Goal: Task Accomplishment & Management: Manage account settings

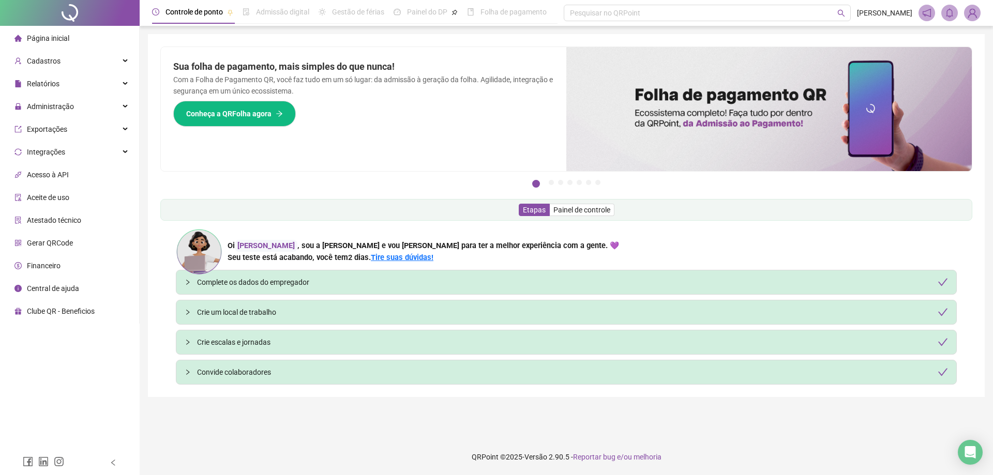
click at [55, 38] on span "Página inicial" at bounding box center [48, 38] width 42 height 8
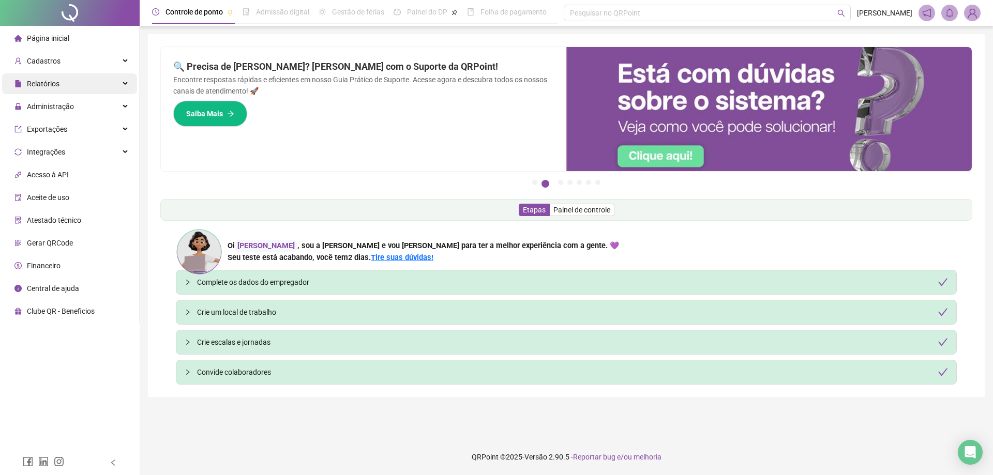
click at [80, 80] on div "Relatórios" at bounding box center [69, 83] width 135 height 21
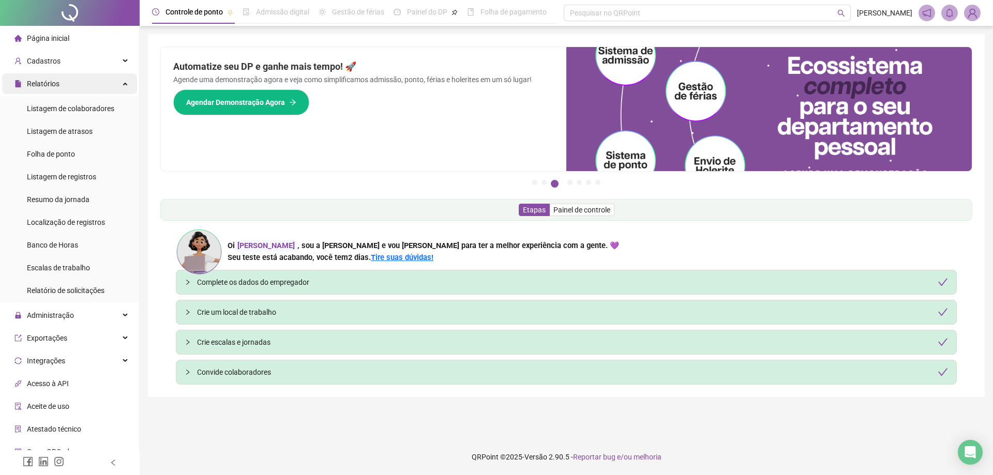
click at [84, 79] on div "Relatórios" at bounding box center [69, 83] width 135 height 21
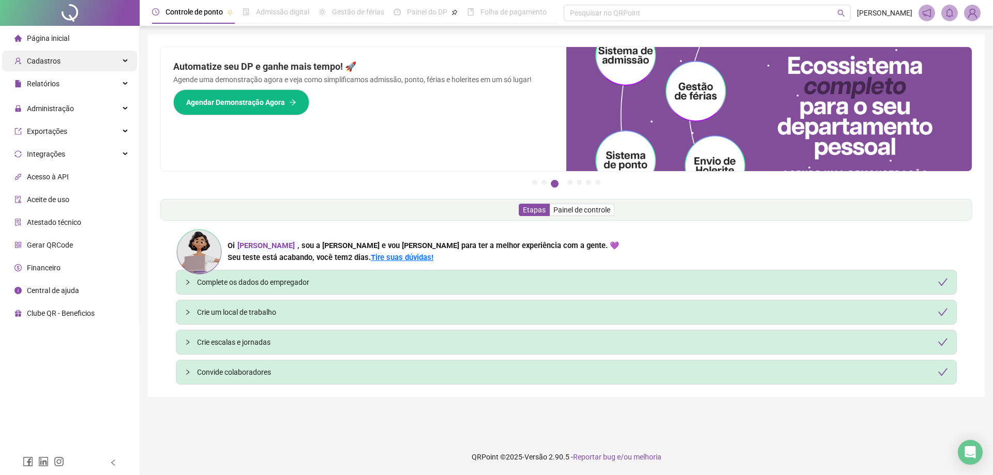
click at [93, 63] on div "Cadastros" at bounding box center [69, 61] width 135 height 21
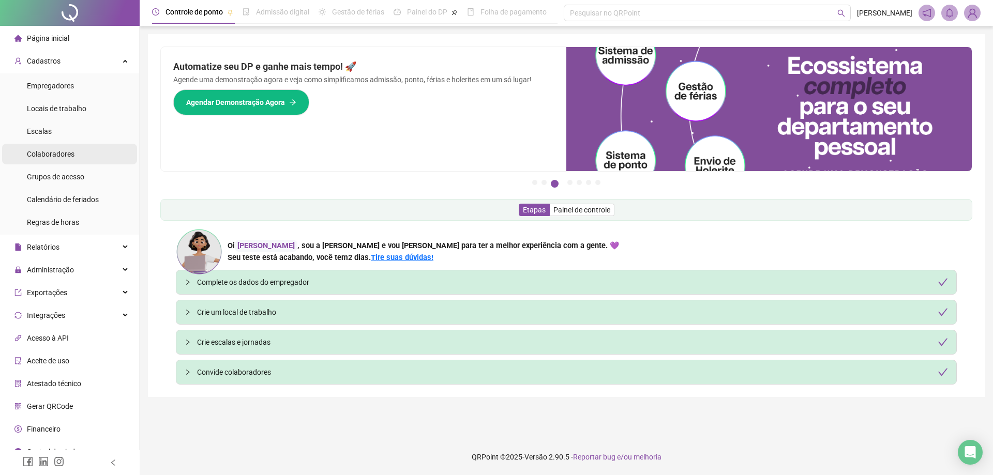
click at [72, 157] on span "Colaboradores" at bounding box center [51, 154] width 48 height 8
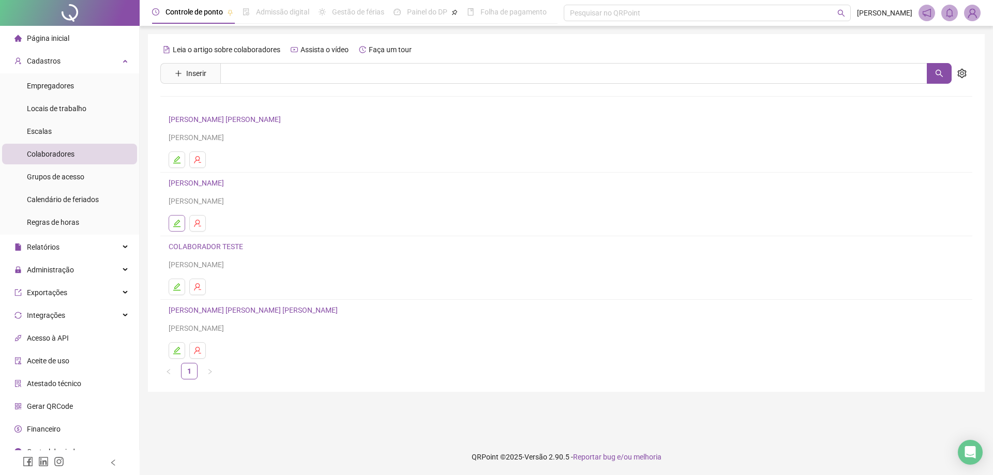
click at [173, 222] on icon "edit" at bounding box center [177, 223] width 8 height 8
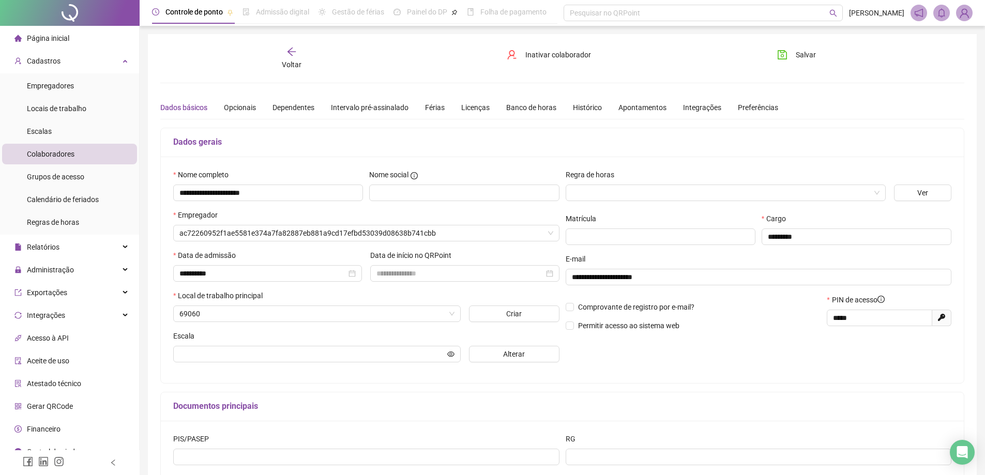
type input "**********"
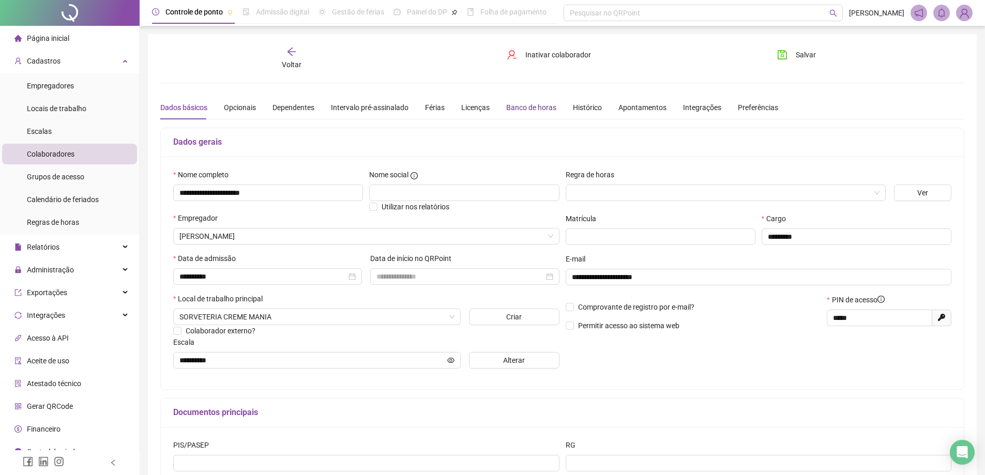
click at [539, 112] on div "Banco de horas" at bounding box center [531, 107] width 50 height 11
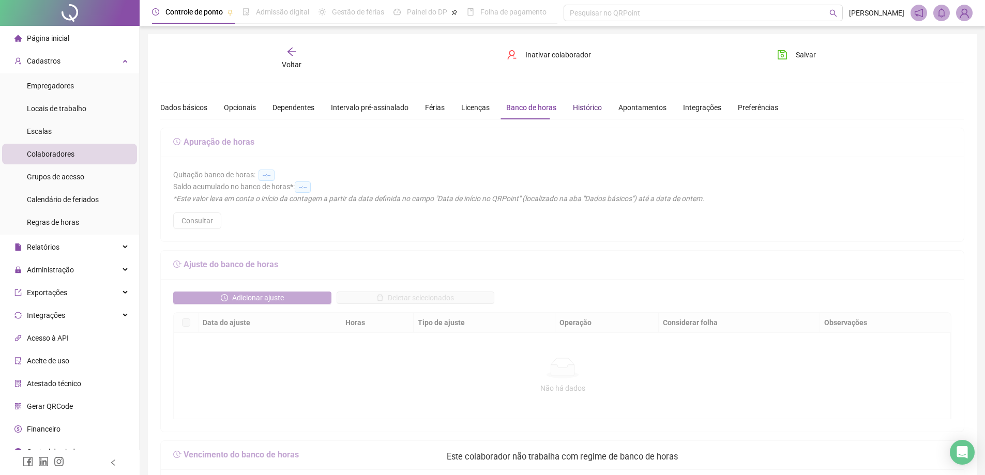
click at [573, 112] on div "Histórico" at bounding box center [587, 107] width 29 height 11
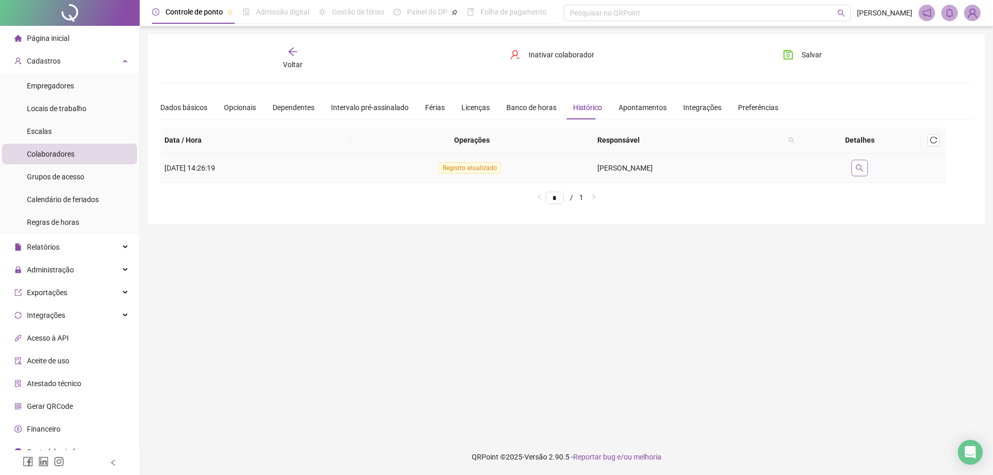
click at [863, 168] on icon "search" at bounding box center [859, 168] width 8 height 8
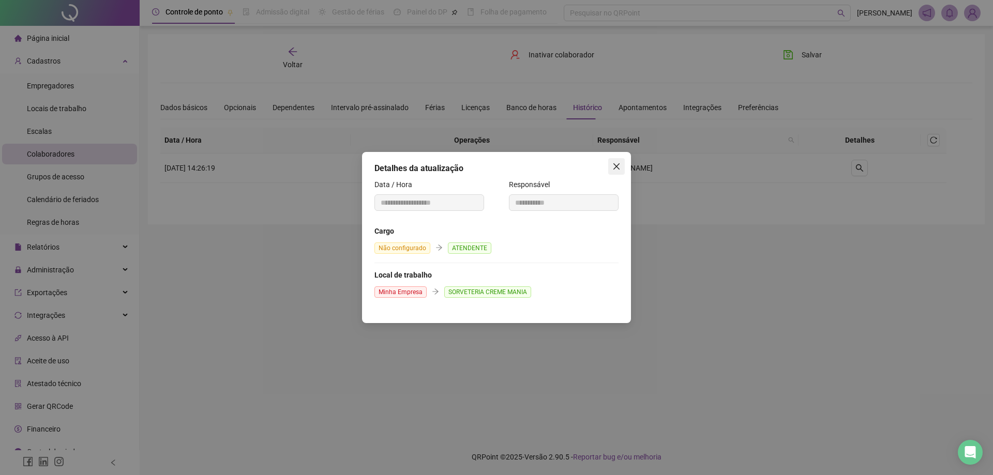
click at [616, 165] on icon "close" at bounding box center [616, 166] width 8 height 8
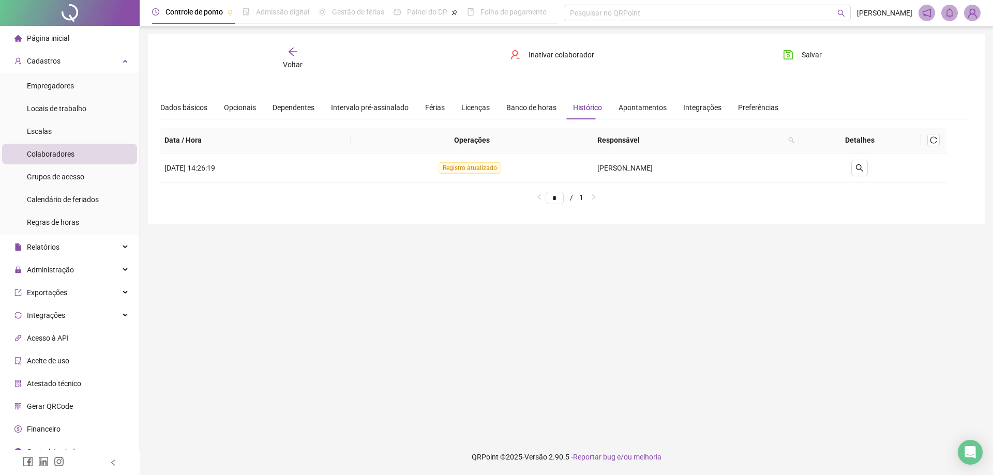
click at [287, 53] on div "Voltar" at bounding box center [293, 59] width 128 height 24
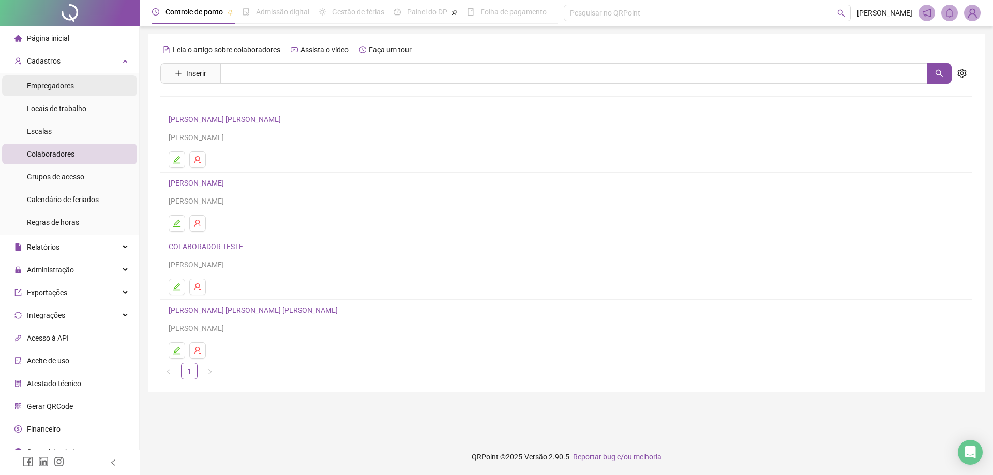
click at [63, 87] on span "Empregadores" at bounding box center [50, 86] width 47 height 8
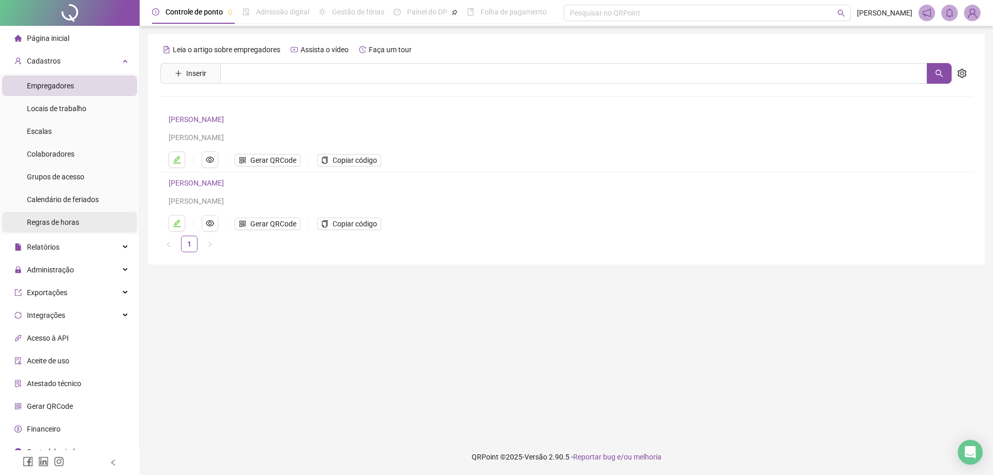
click at [75, 219] on span "Regras de horas" at bounding box center [53, 222] width 52 height 8
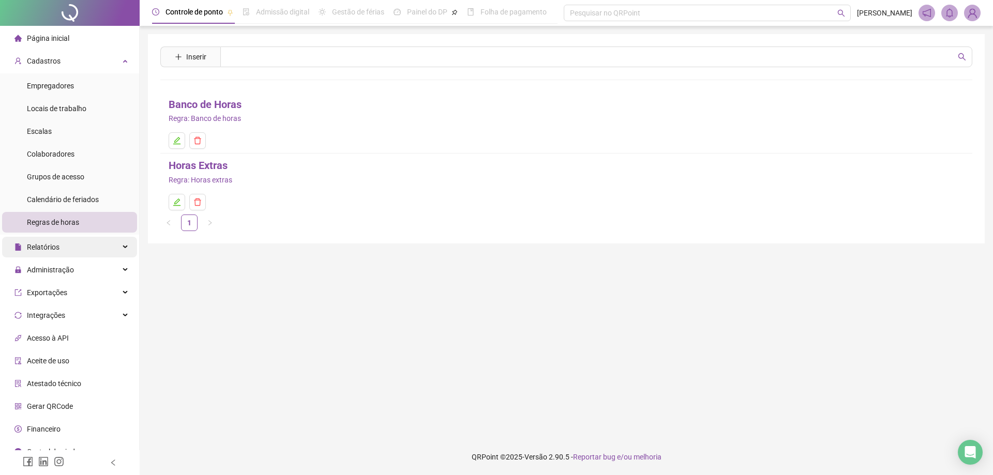
click at [82, 246] on div "Relatórios" at bounding box center [69, 247] width 135 height 21
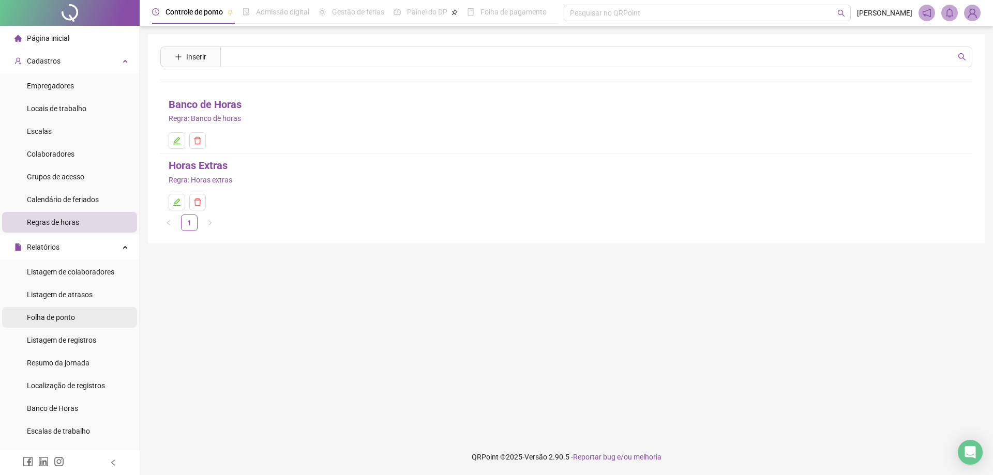
click at [107, 315] on li "Folha de ponto" at bounding box center [69, 317] width 135 height 21
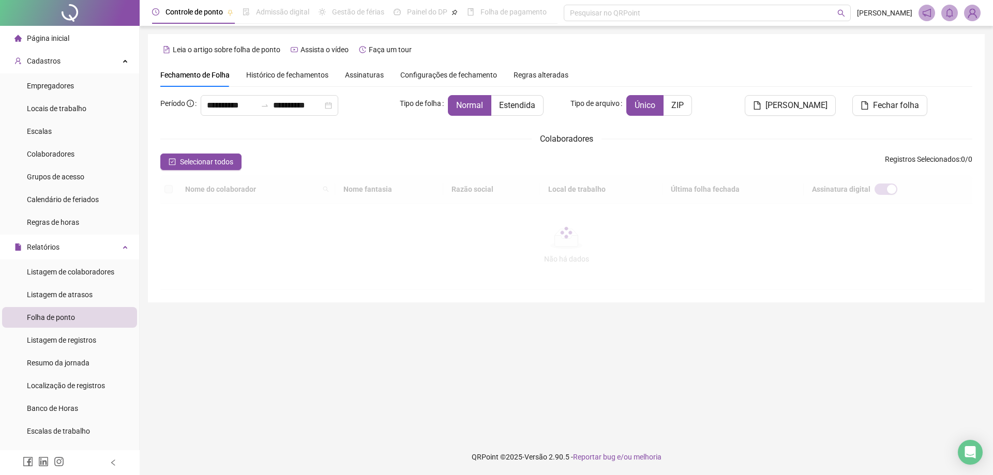
type input "**********"
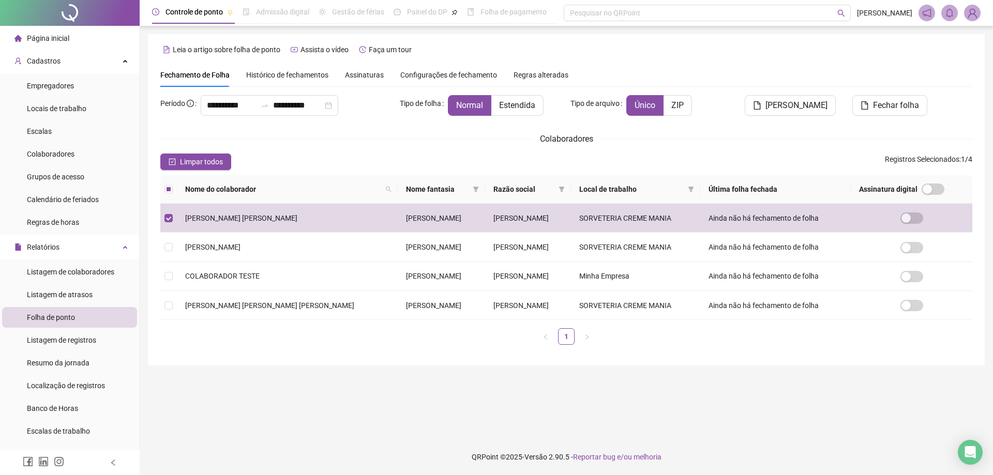
click at [306, 77] on span "Histórico de fechamentos" at bounding box center [287, 75] width 82 height 8
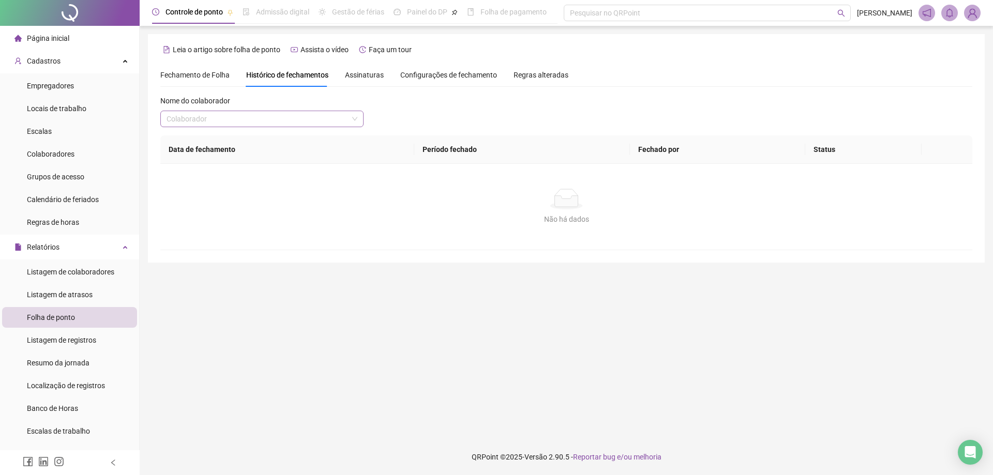
click at [286, 115] on input "search" at bounding box center [256, 119] width 181 height 16
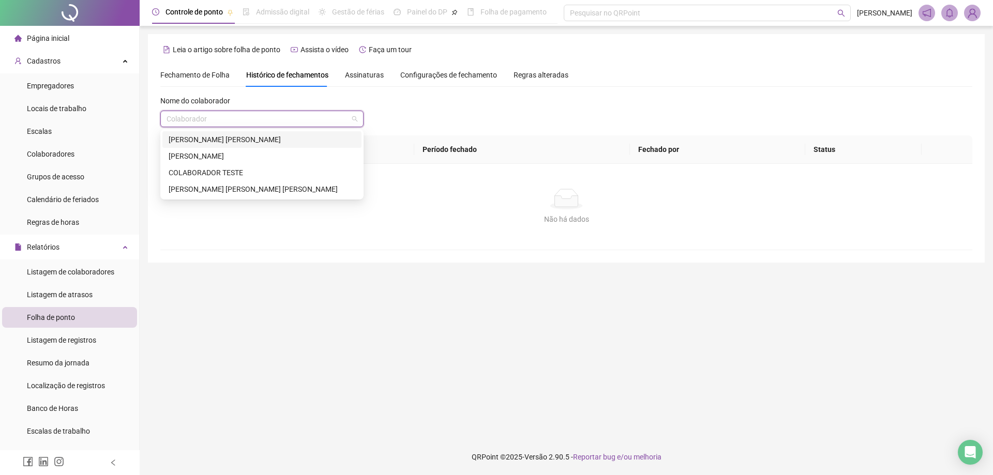
click at [275, 135] on div "[PERSON_NAME]" at bounding box center [262, 139] width 187 height 11
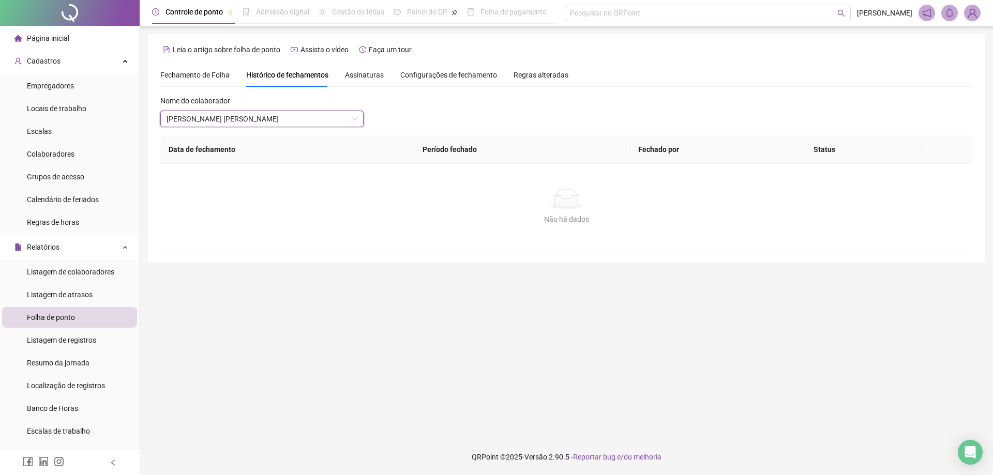
click at [395, 121] on div "Nome do colaborador BRUNA RODRIGUES CARVALHO BRUNA RODRIGUES CARVALHO" at bounding box center [566, 115] width 812 height 40
click at [323, 121] on span "[PERSON_NAME]" at bounding box center [261, 119] width 191 height 16
click at [209, 78] on span "Fechamento de Folha" at bounding box center [194, 75] width 69 height 8
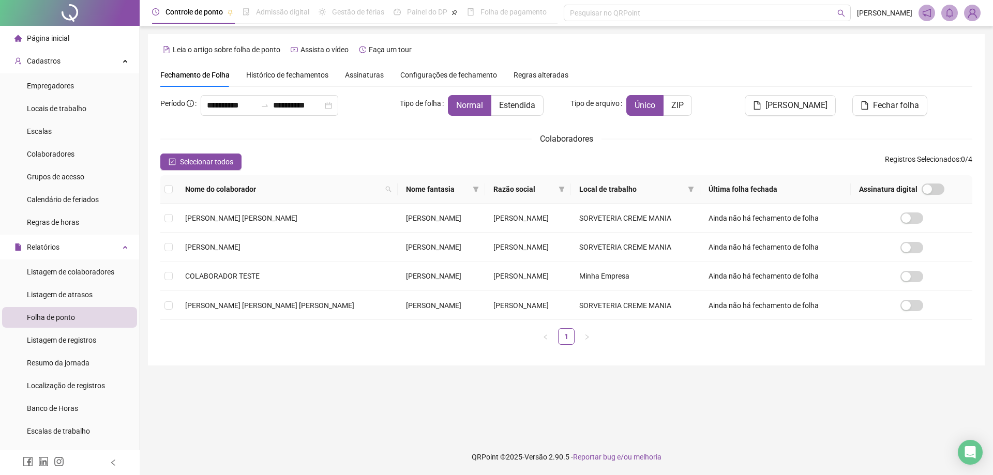
click at [518, 80] on div "Regras alteradas" at bounding box center [540, 74] width 55 height 11
click at [360, 72] on span "Assinaturas" at bounding box center [364, 74] width 39 height 7
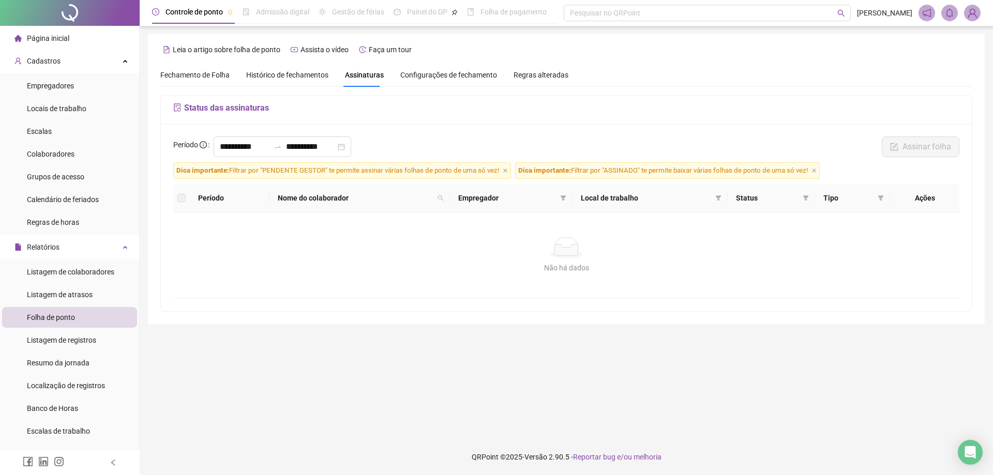
click at [301, 75] on span "Histórico de fechamentos" at bounding box center [287, 75] width 82 height 8
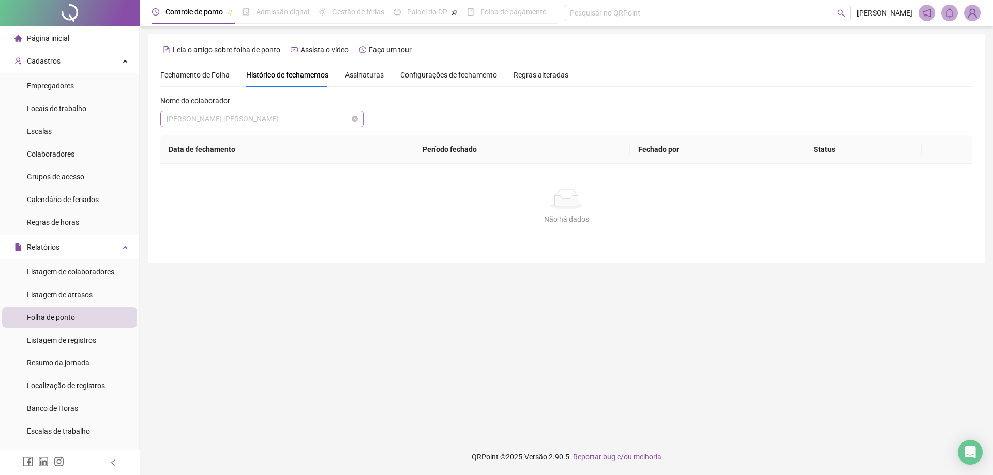
click at [301, 114] on span "[PERSON_NAME]" at bounding box center [261, 119] width 191 height 16
click at [391, 89] on div "**********" at bounding box center [566, 156] width 812 height 187
click at [92, 339] on span "Listagem de registros" at bounding box center [61, 340] width 69 height 8
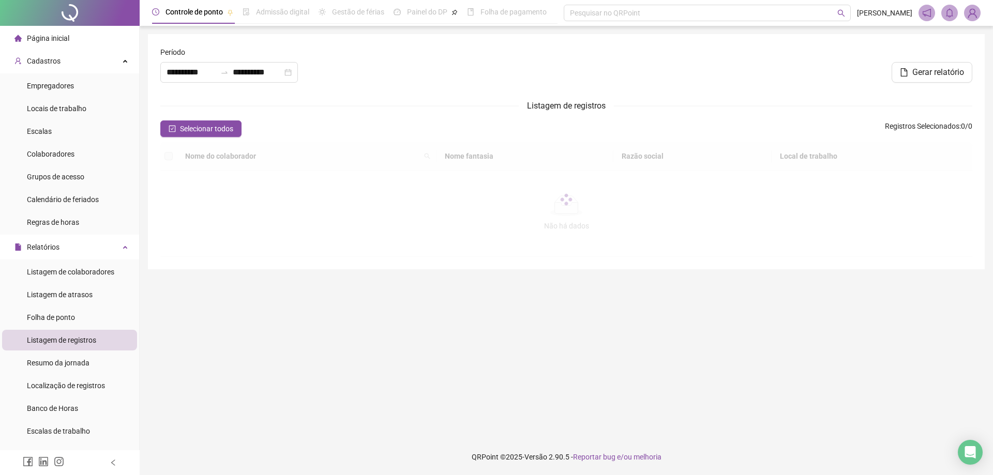
type input "**********"
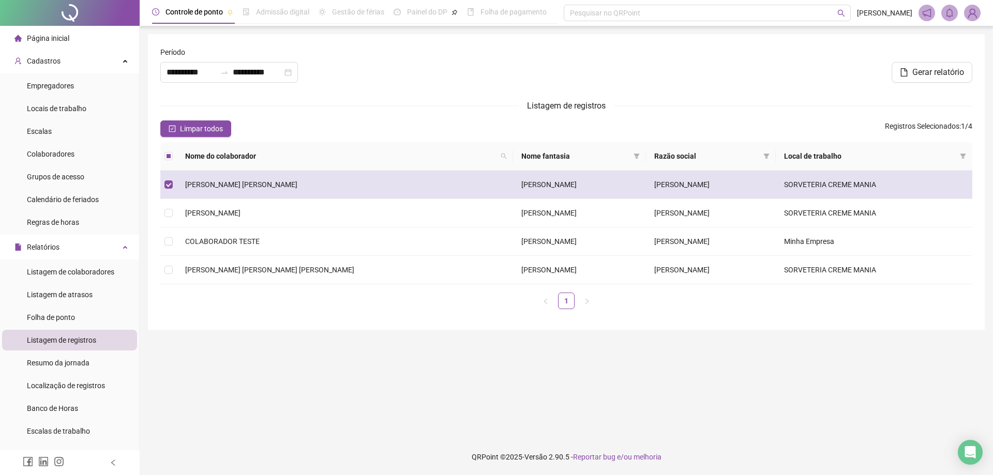
click at [513, 188] on td "[PERSON_NAME]" at bounding box center [579, 185] width 133 height 28
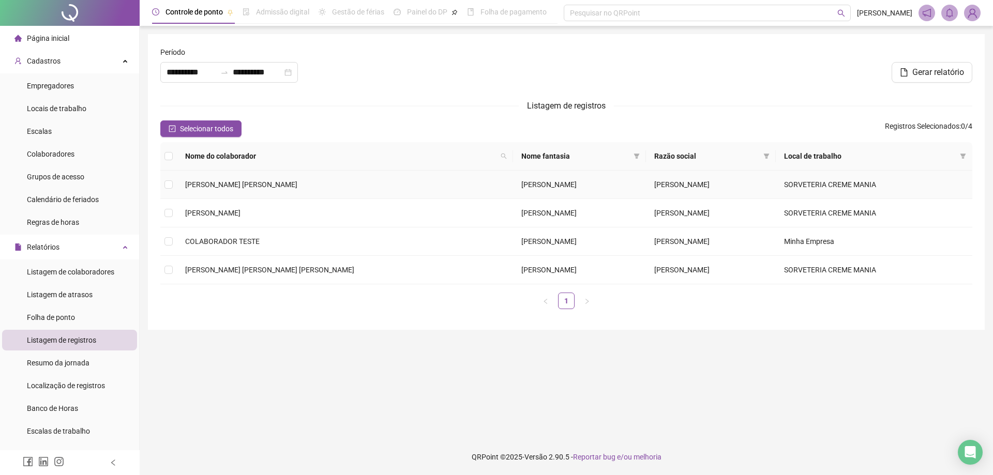
click at [513, 188] on td "[PERSON_NAME]" at bounding box center [579, 185] width 133 height 28
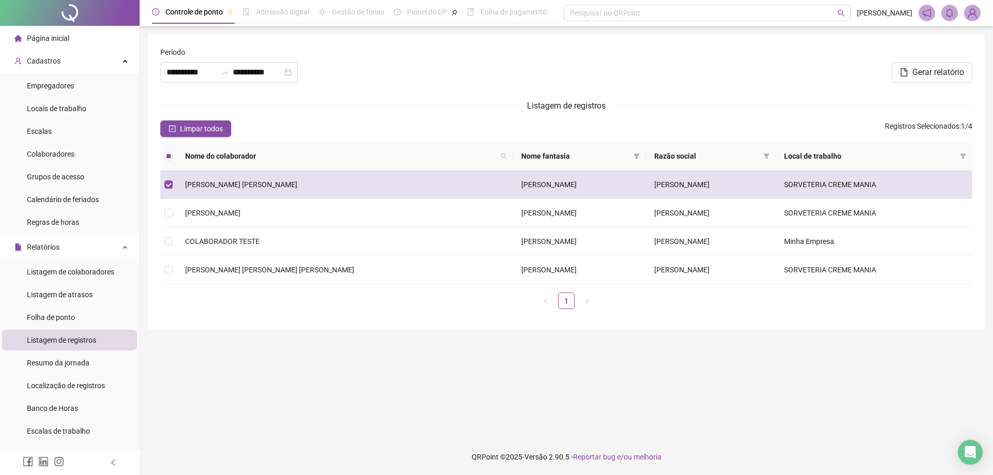
click at [513, 187] on td "[PERSON_NAME]" at bounding box center [579, 185] width 133 height 28
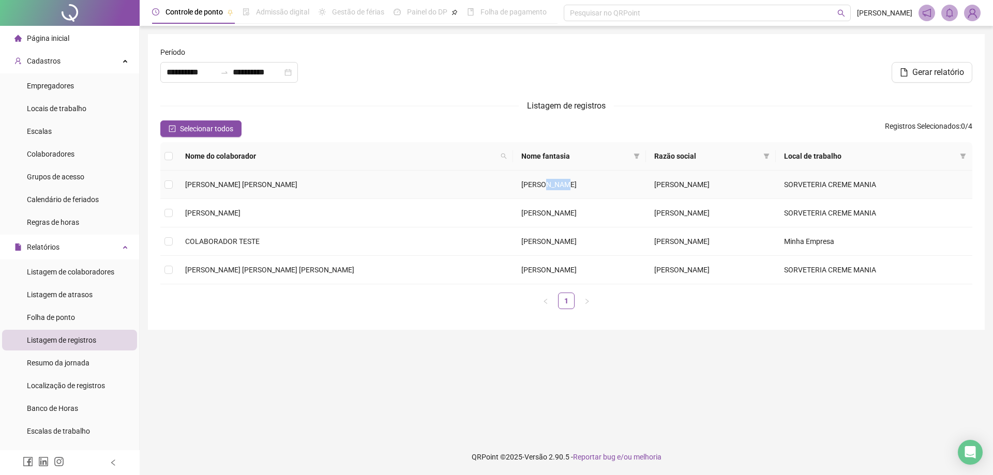
click at [513, 187] on td "[PERSON_NAME]" at bounding box center [579, 185] width 133 height 28
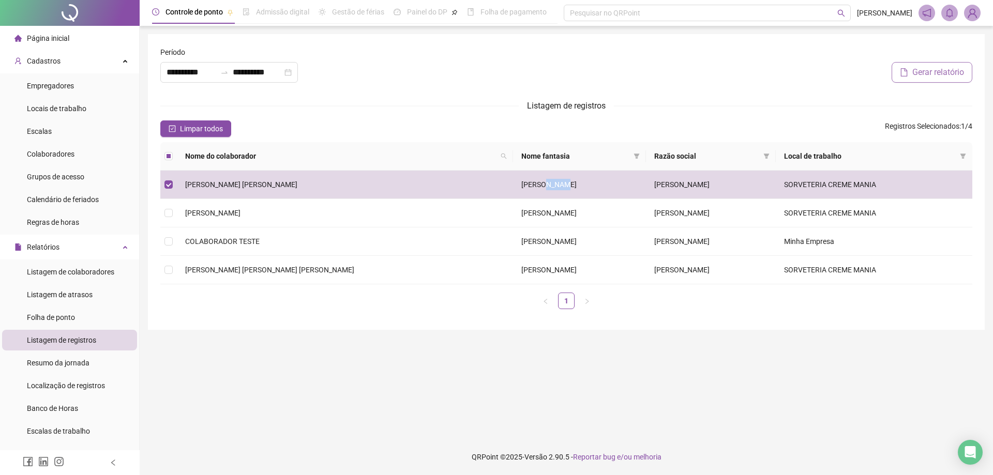
click at [938, 68] on span "Gerar relatório" at bounding box center [938, 72] width 52 height 12
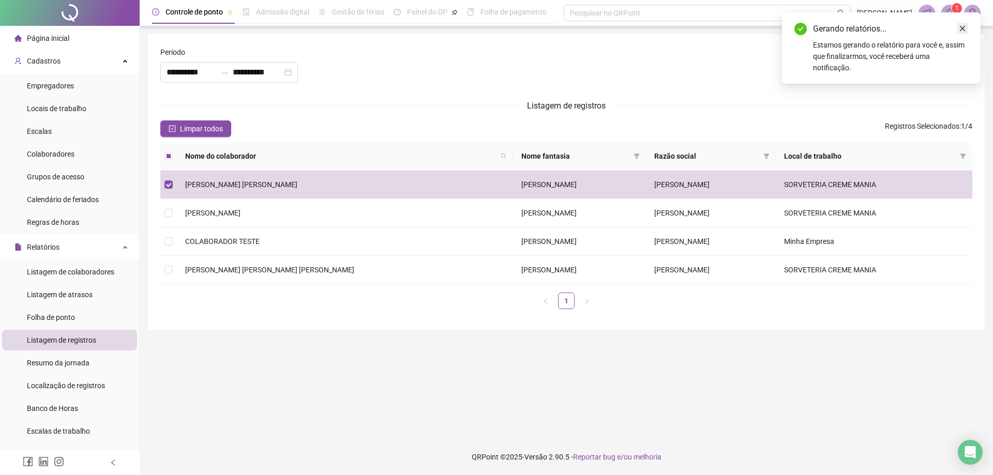
click at [960, 27] on icon "close" at bounding box center [962, 28] width 7 height 7
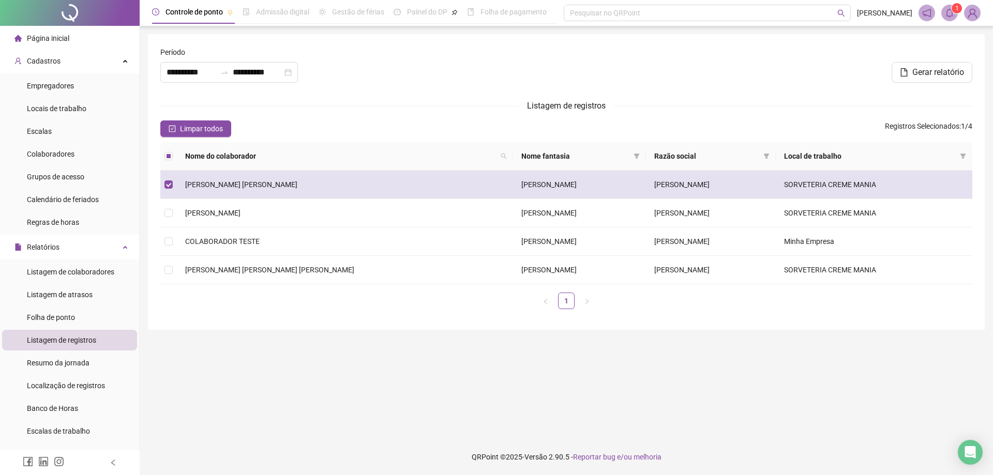
click at [207, 182] on span "[PERSON_NAME]" at bounding box center [241, 184] width 112 height 8
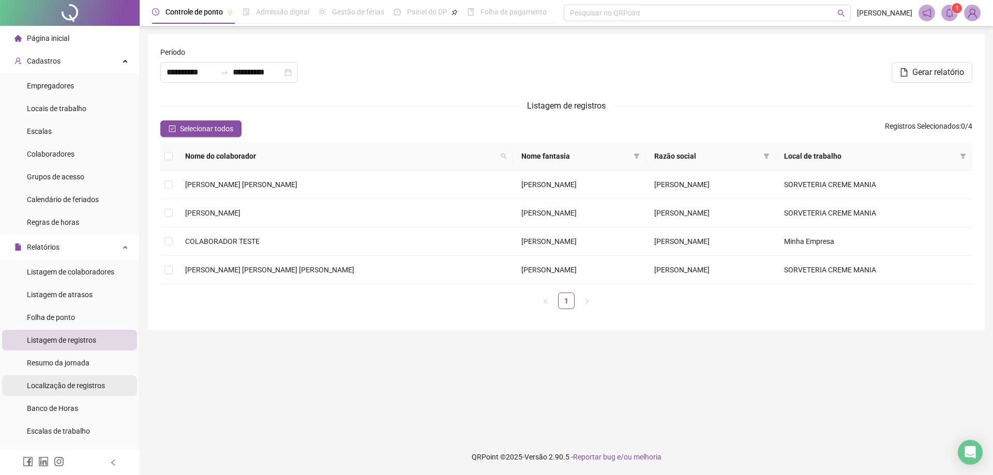
click at [88, 388] on span "Localização de registros" at bounding box center [66, 386] width 78 height 8
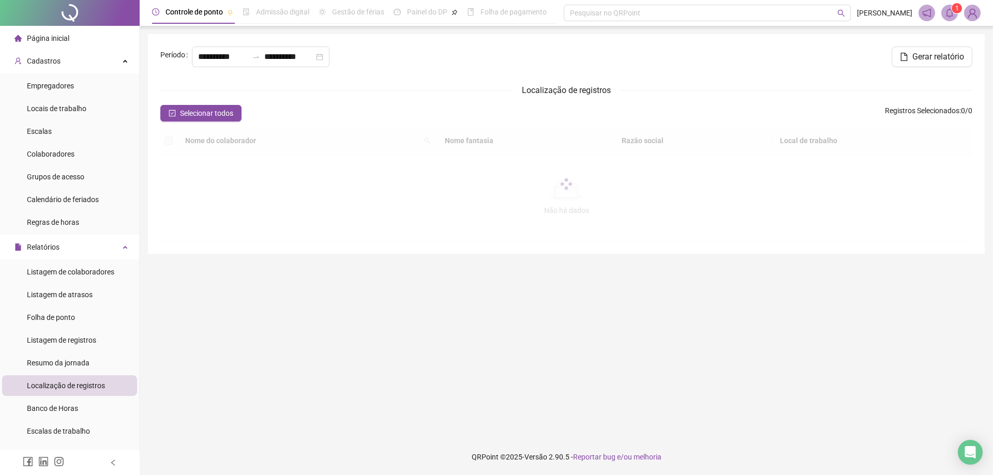
type input "**********"
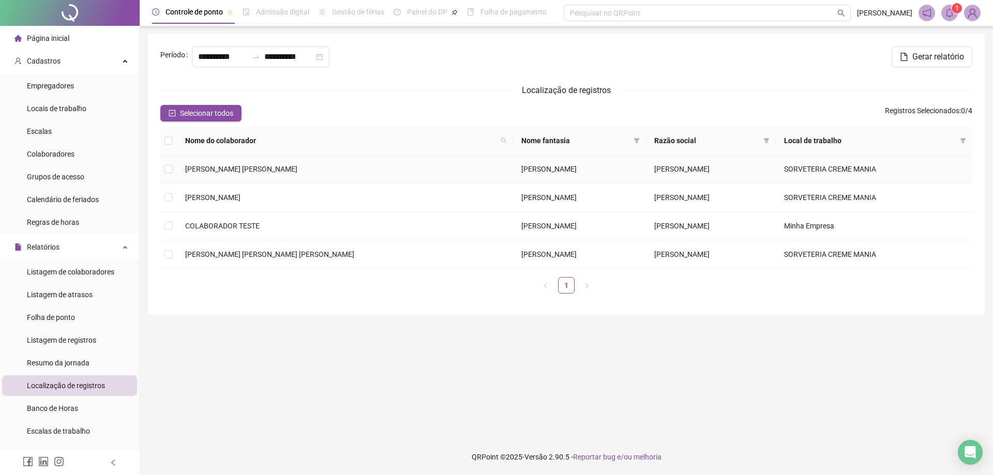
click at [200, 173] on span "[PERSON_NAME]" at bounding box center [241, 169] width 112 height 8
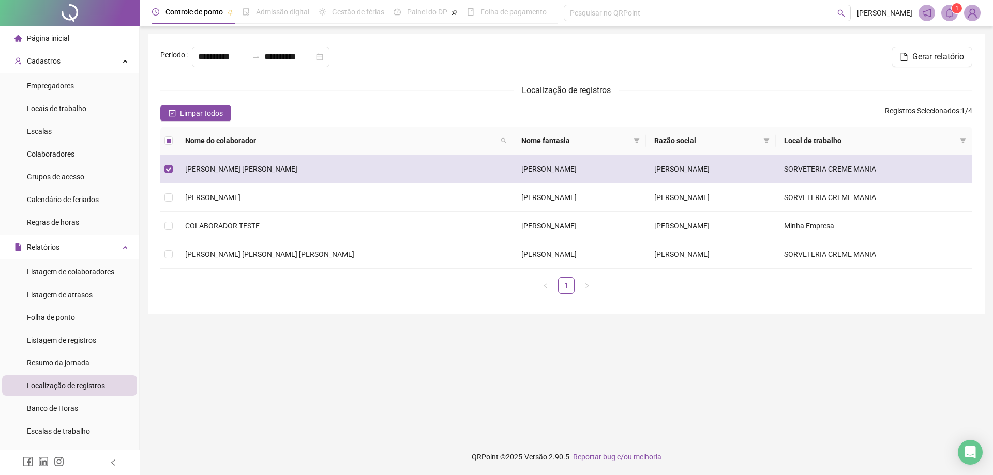
click at [201, 172] on span "[PERSON_NAME]" at bounding box center [241, 169] width 112 height 8
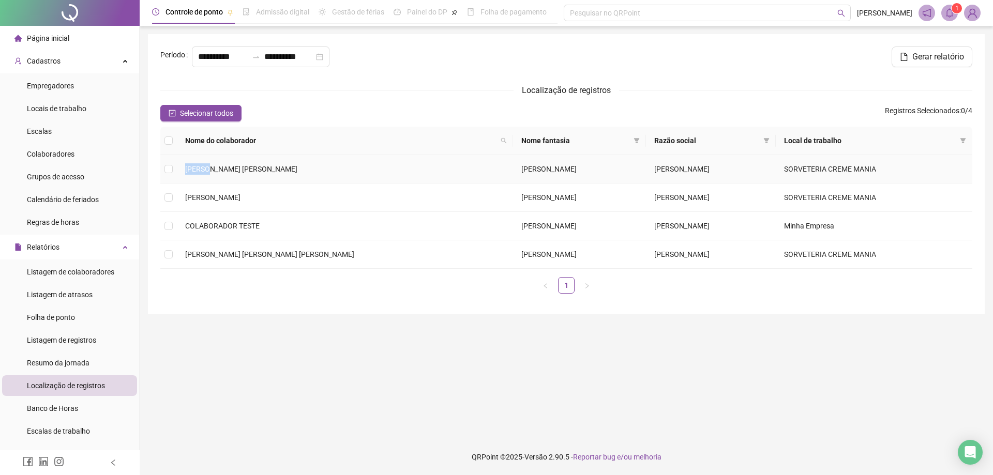
click at [201, 172] on span "[PERSON_NAME]" at bounding box center [241, 169] width 112 height 8
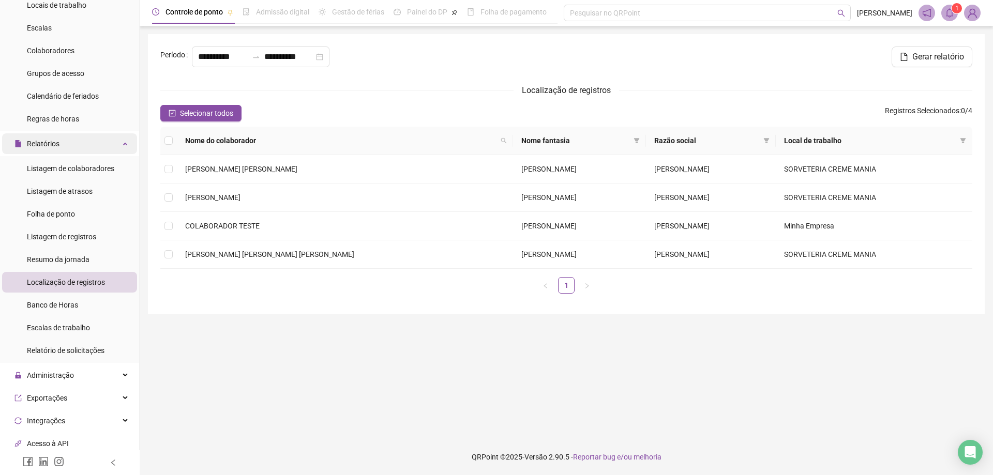
click at [115, 140] on div "Relatórios" at bounding box center [69, 143] width 135 height 21
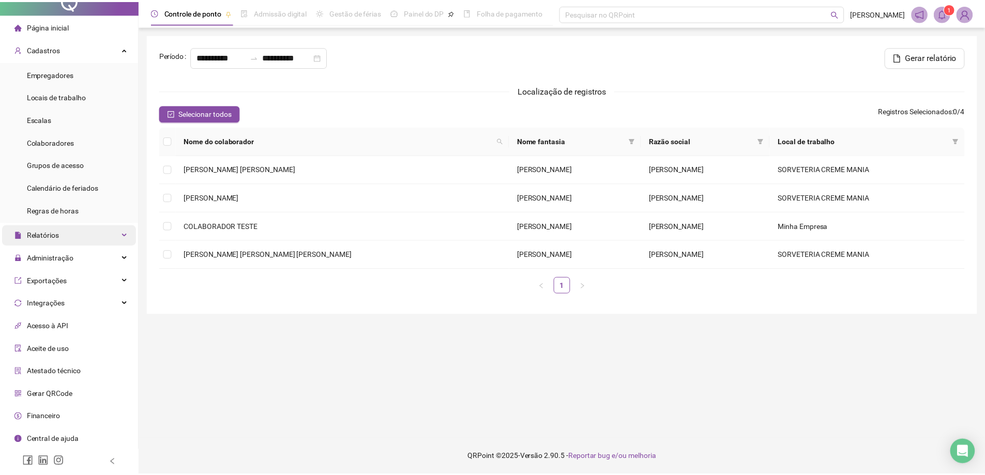
scroll to position [12, 0]
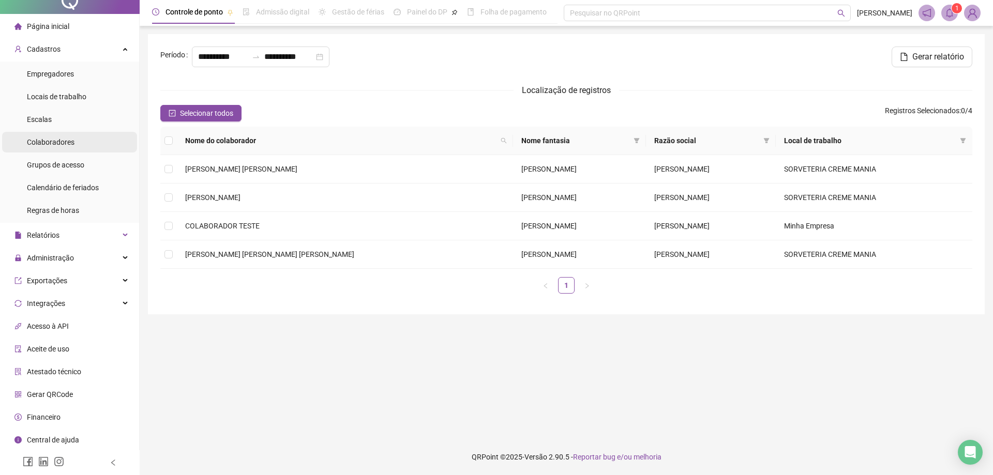
click at [78, 143] on li "Colaboradores" at bounding box center [69, 142] width 135 height 21
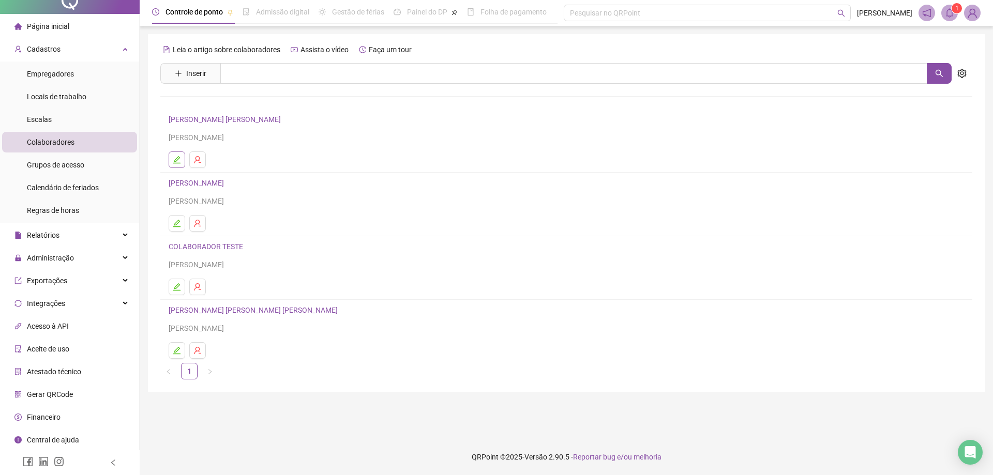
click at [174, 162] on icon "edit" at bounding box center [176, 159] width 7 height 7
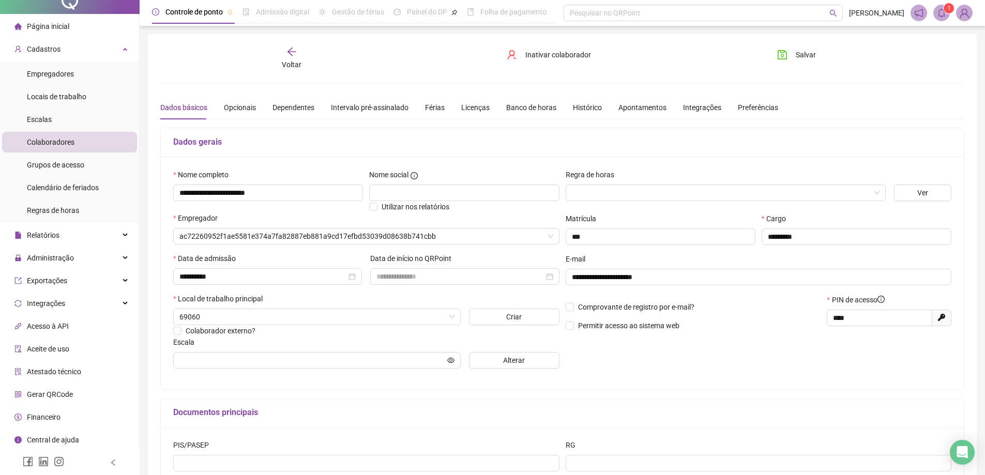
type input "**********"
click at [510, 109] on div "Banco de horas" at bounding box center [531, 107] width 50 height 11
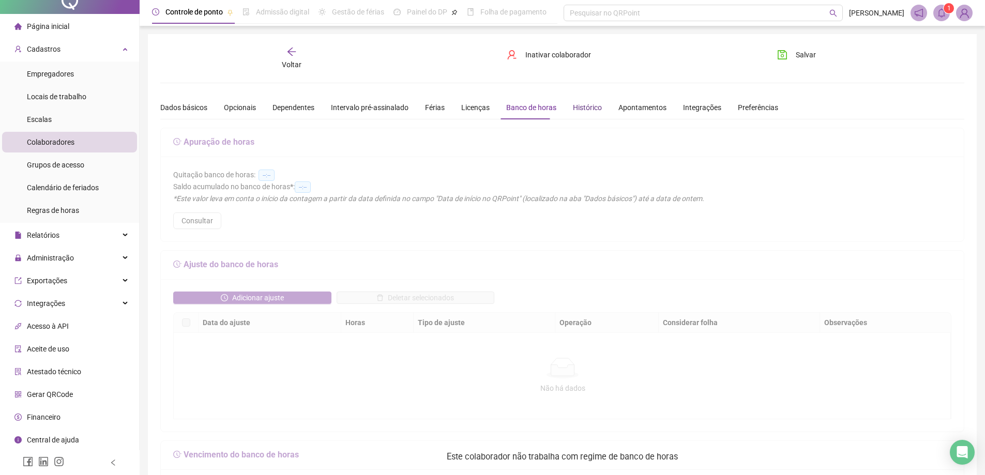
click at [582, 109] on div "Histórico" at bounding box center [587, 107] width 29 height 11
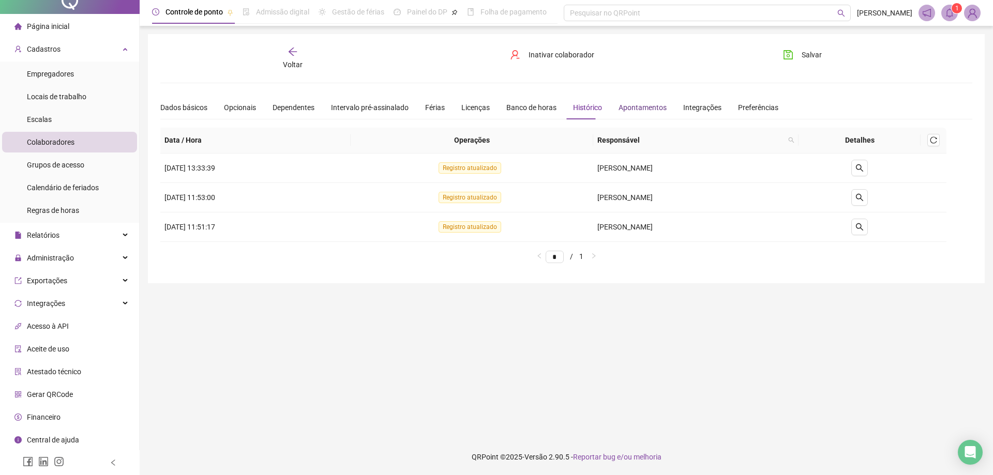
click at [638, 107] on div "Apontamentos" at bounding box center [642, 107] width 48 height 11
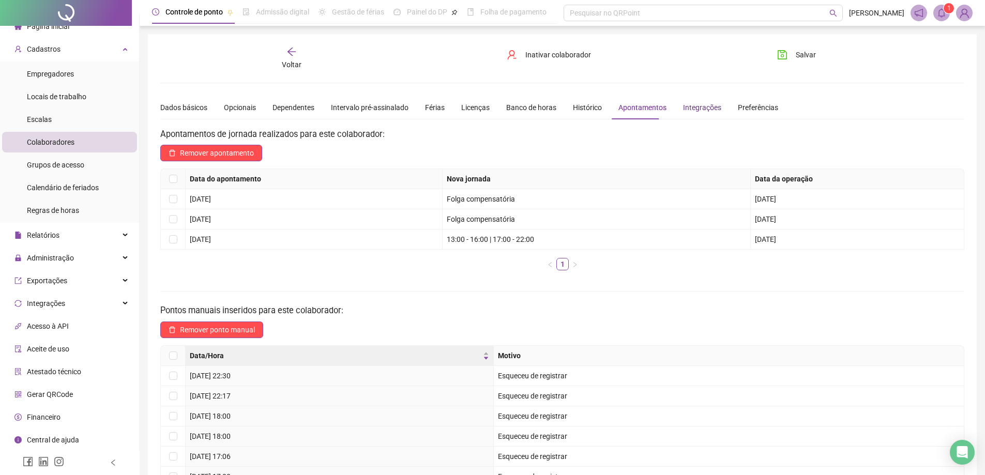
click at [683, 112] on div "Integrações" at bounding box center [702, 107] width 38 height 11
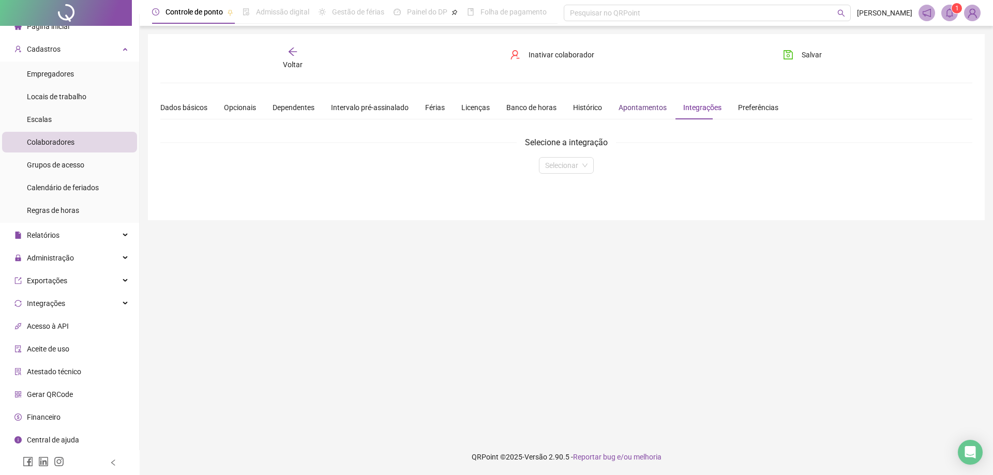
click at [646, 109] on div "Apontamentos" at bounding box center [642, 107] width 48 height 11
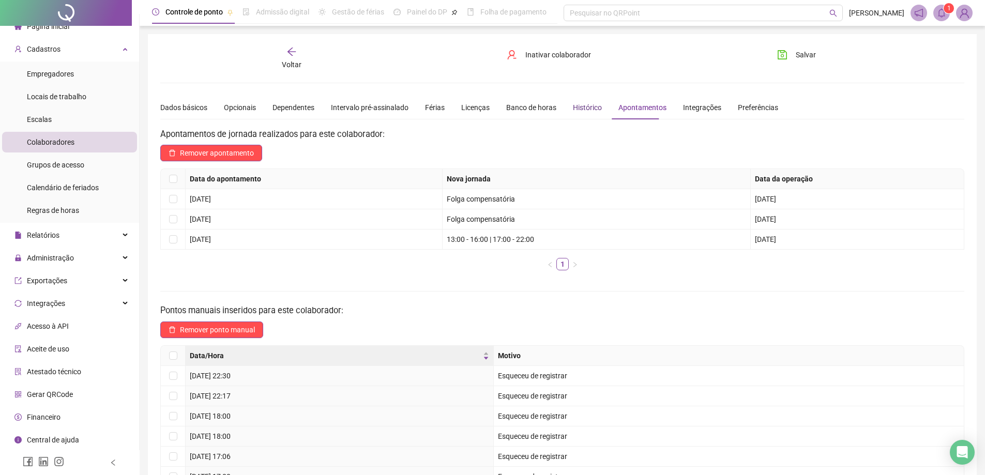
click at [591, 107] on div "Histórico" at bounding box center [587, 107] width 29 height 11
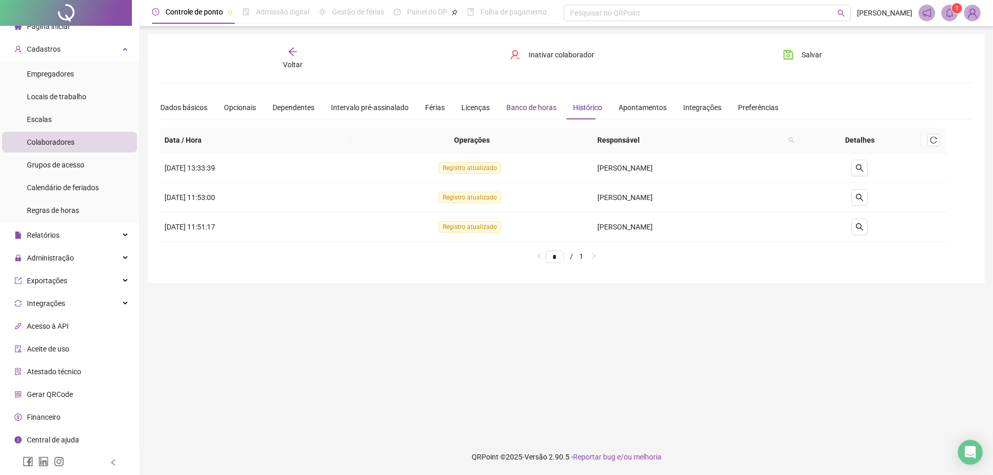
click at [545, 108] on div "Banco de horas" at bounding box center [531, 107] width 50 height 11
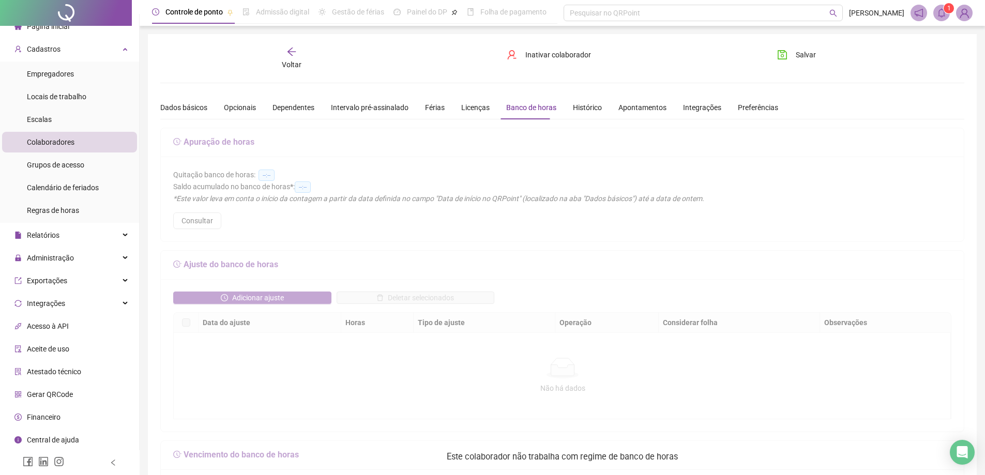
click at [544, 244] on div at bounding box center [562, 459] width 804 height 663
click at [346, 215] on div at bounding box center [562, 459] width 804 height 663
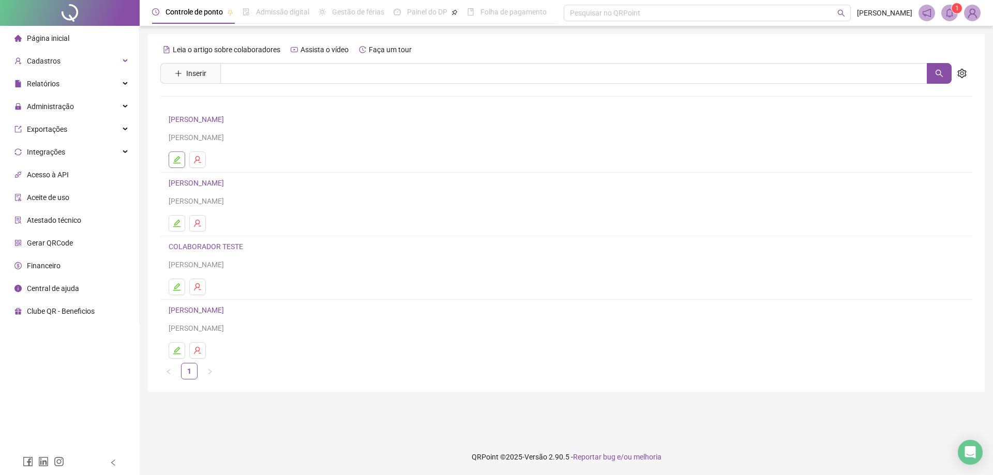
click at [176, 155] on button "button" at bounding box center [177, 159] width 17 height 17
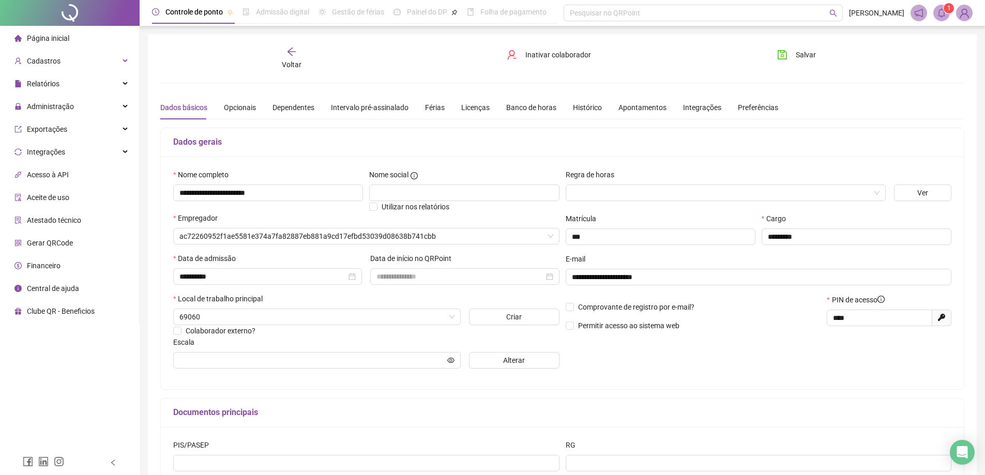
type input "**********"
click at [252, 111] on div "Opcionais" at bounding box center [240, 107] width 32 height 11
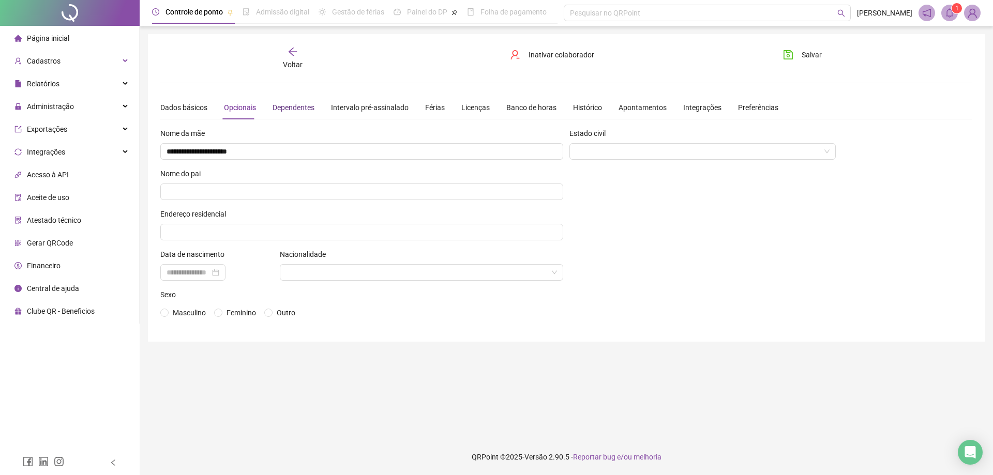
click at [293, 110] on div "Dependentes" at bounding box center [293, 107] width 42 height 11
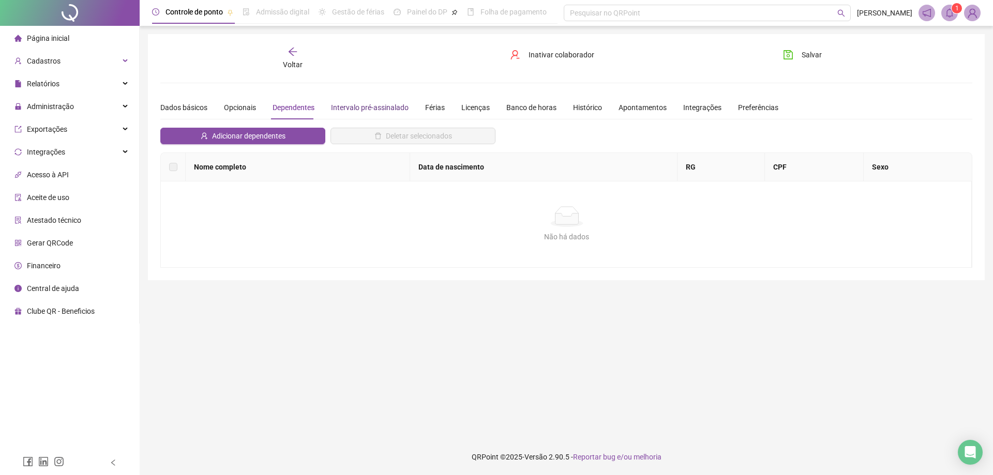
click at [370, 109] on div "Intervalo pré-assinalado" at bounding box center [370, 107] width 78 height 11
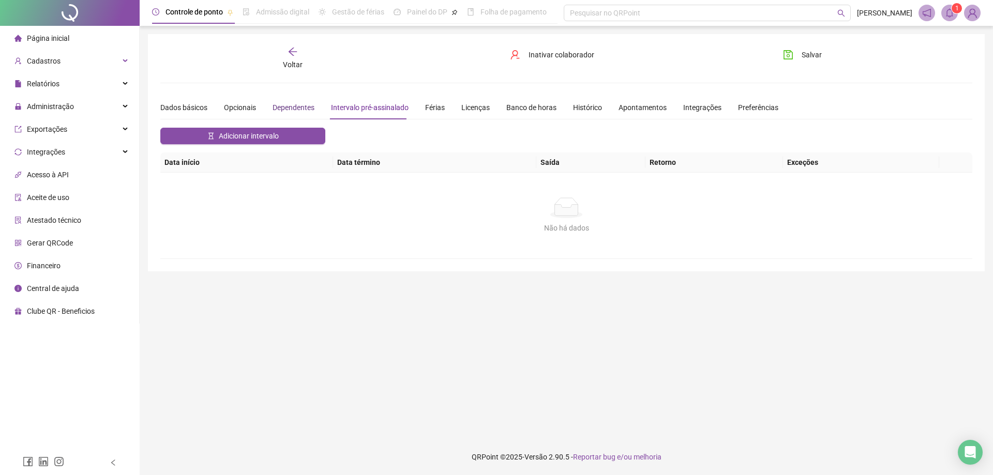
click at [299, 107] on div "Dependentes" at bounding box center [293, 107] width 42 height 11
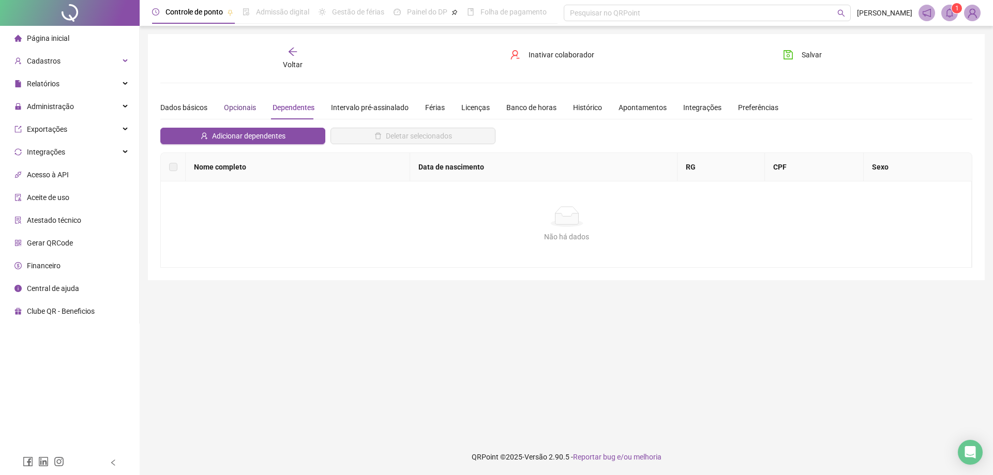
click at [247, 112] on div "Opcionais" at bounding box center [240, 107] width 32 height 11
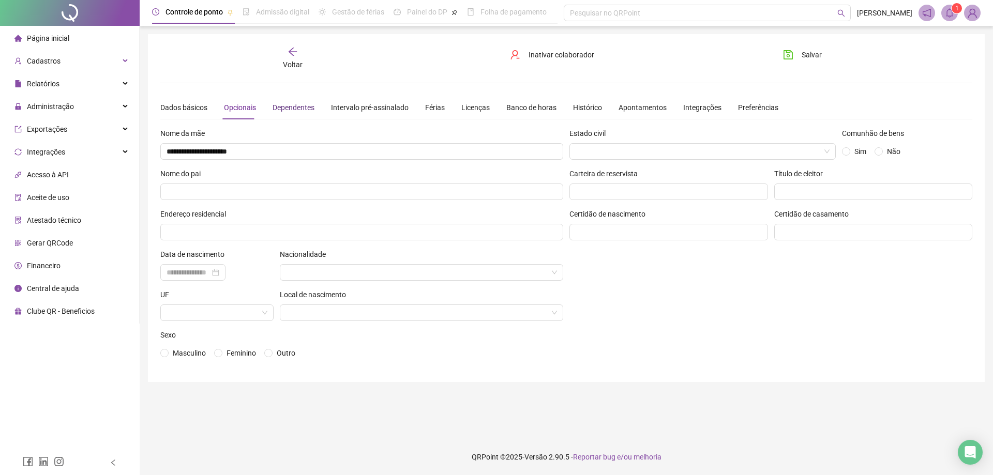
click at [303, 108] on div "Dependentes" at bounding box center [293, 107] width 42 height 11
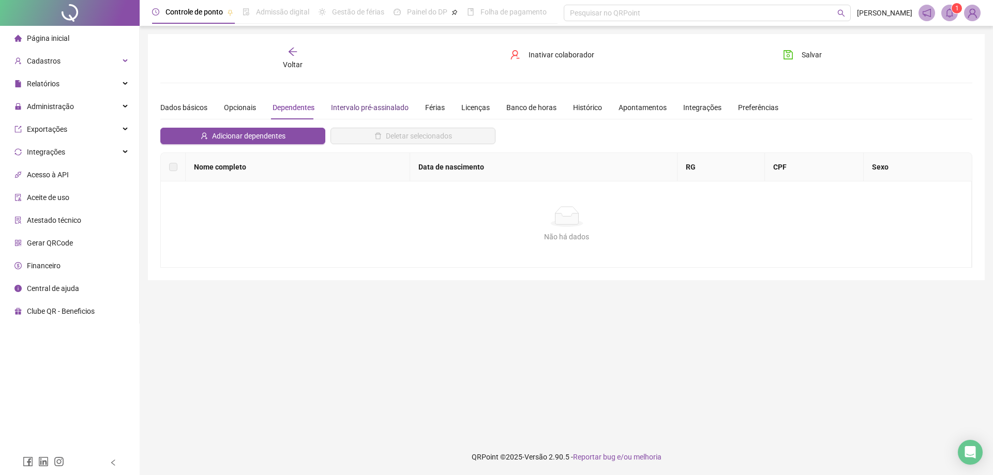
click at [357, 108] on div "Intervalo pré-assinalado" at bounding box center [370, 107] width 78 height 11
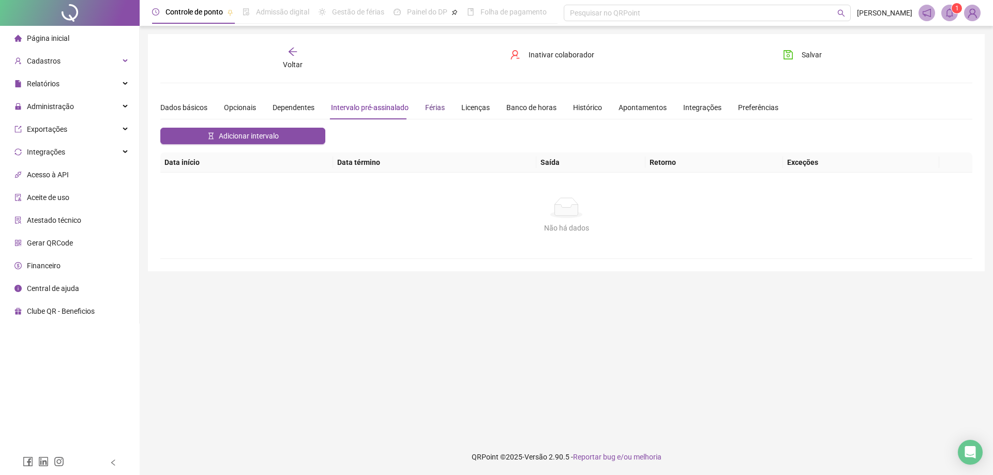
click at [426, 108] on div "Férias" at bounding box center [435, 107] width 20 height 11
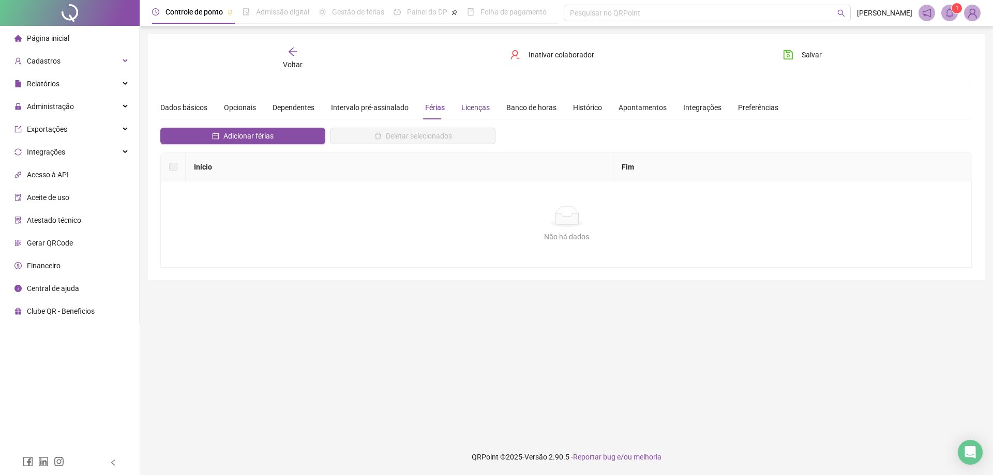
click at [470, 111] on div "Licenças" at bounding box center [475, 107] width 28 height 11
click at [522, 108] on div "Banco de horas" at bounding box center [531, 107] width 50 height 11
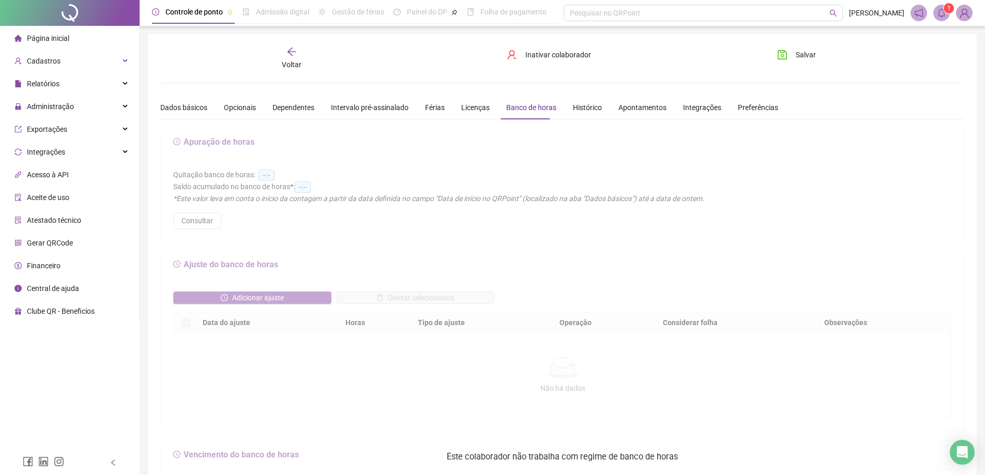
click at [202, 221] on div at bounding box center [562, 459] width 804 height 663
click at [573, 107] on div "Histórico" at bounding box center [587, 107] width 29 height 11
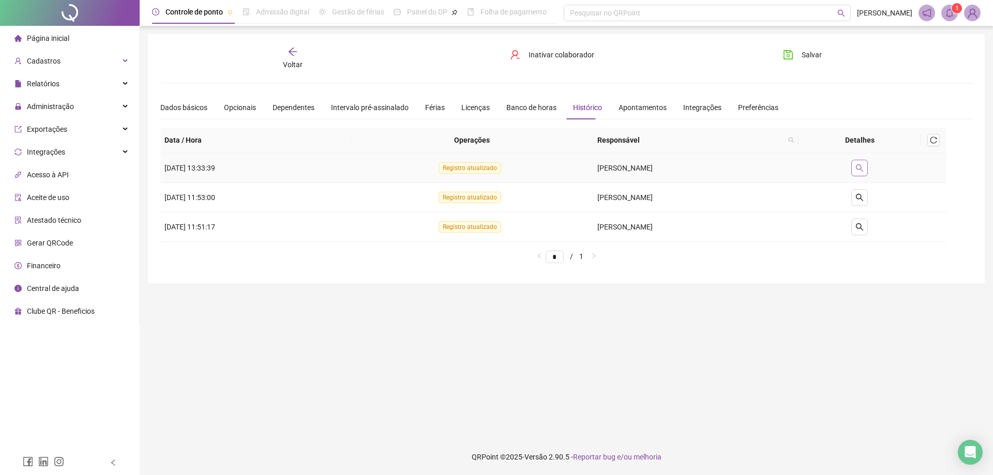
click at [863, 171] on icon "search" at bounding box center [859, 168] width 8 height 8
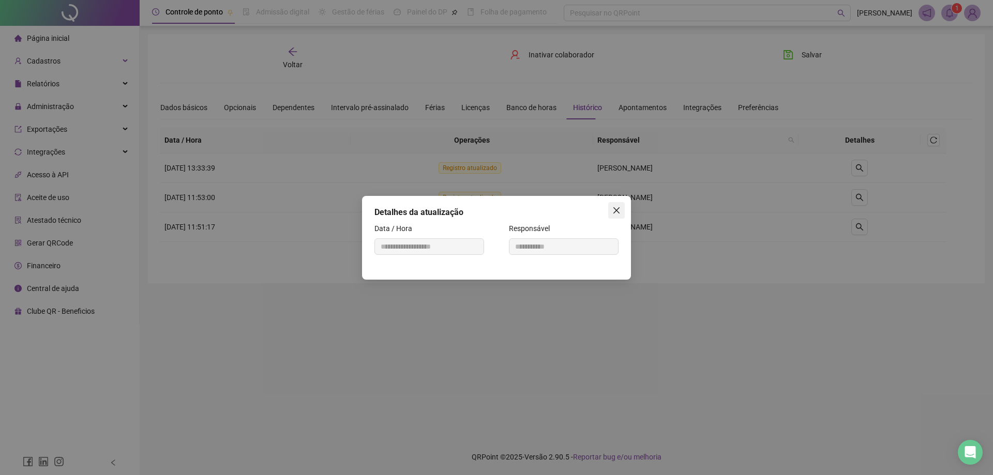
click at [617, 210] on icon "close" at bounding box center [616, 210] width 6 height 6
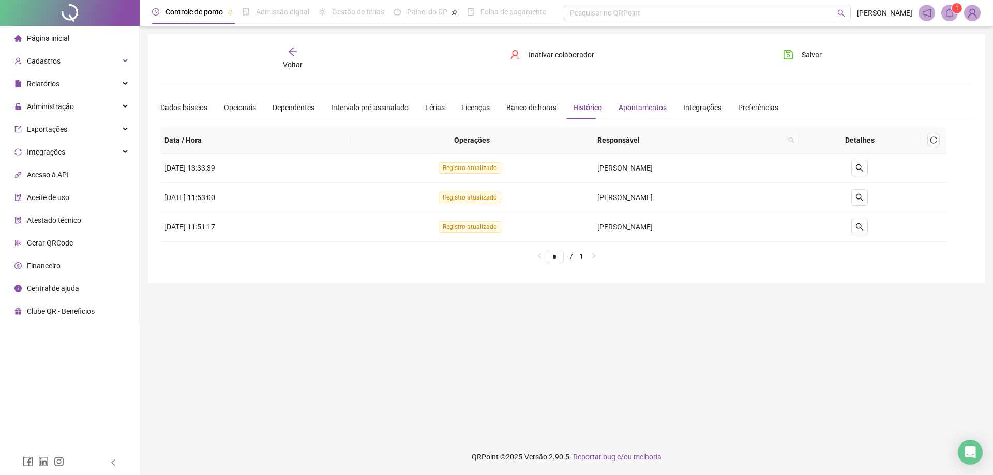
click at [629, 111] on div "Apontamentos" at bounding box center [642, 107] width 48 height 11
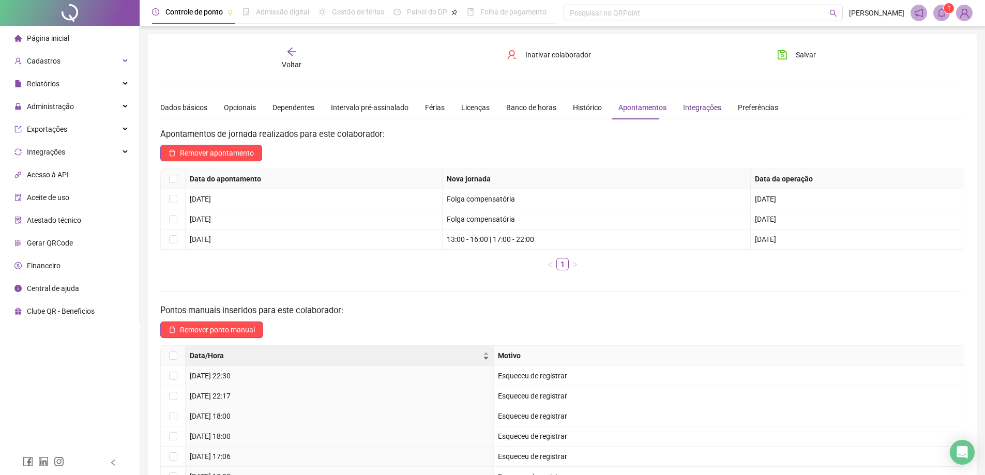
click at [684, 107] on div "Integrações" at bounding box center [702, 107] width 38 height 11
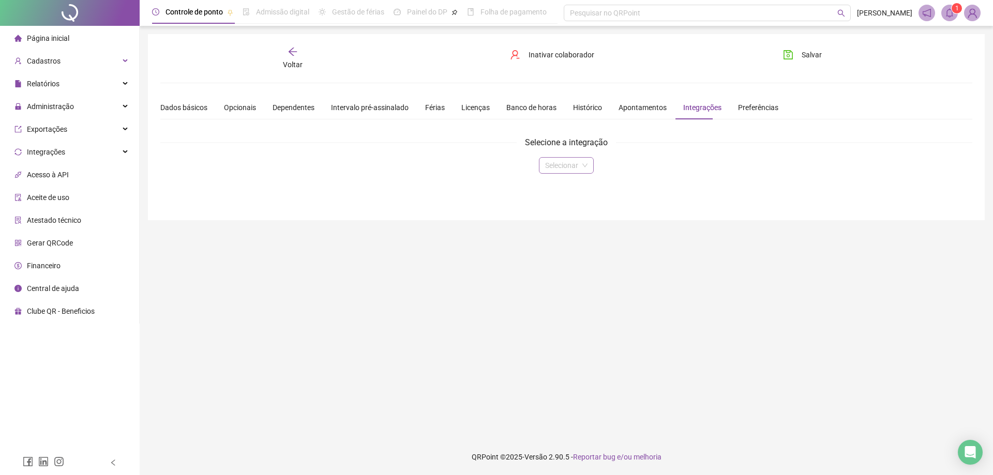
click at [587, 164] on div "Selecionar" at bounding box center [566, 165] width 55 height 17
click at [567, 160] on input "search" at bounding box center [561, 166] width 33 height 16
click at [741, 104] on div "Preferências" at bounding box center [758, 107] width 40 height 11
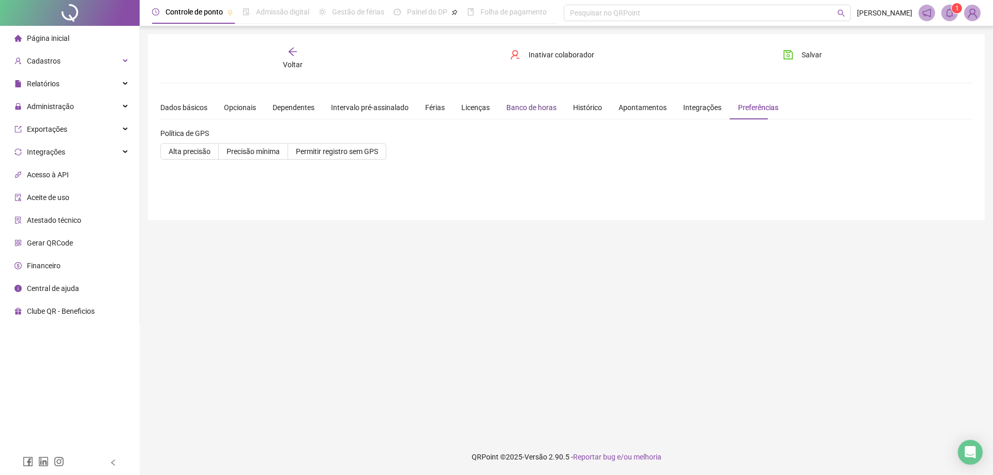
click at [515, 109] on div "Banco de horas" at bounding box center [531, 107] width 50 height 11
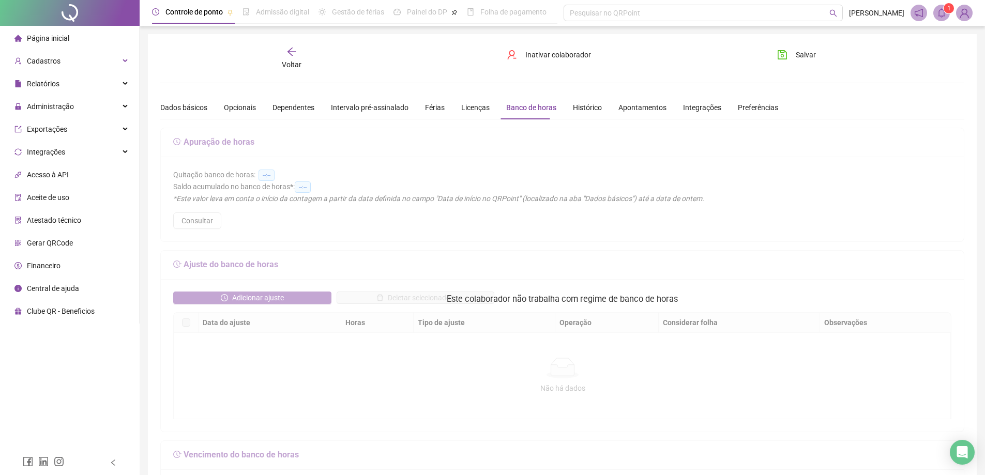
click at [61, 35] on span "Página inicial" at bounding box center [48, 38] width 42 height 8
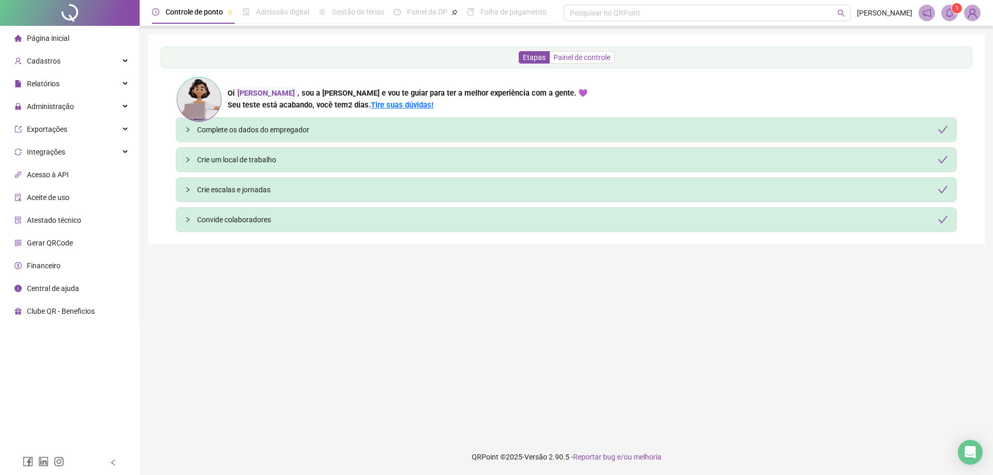
click at [587, 54] on span "Painel de controle" at bounding box center [581, 57] width 57 height 8
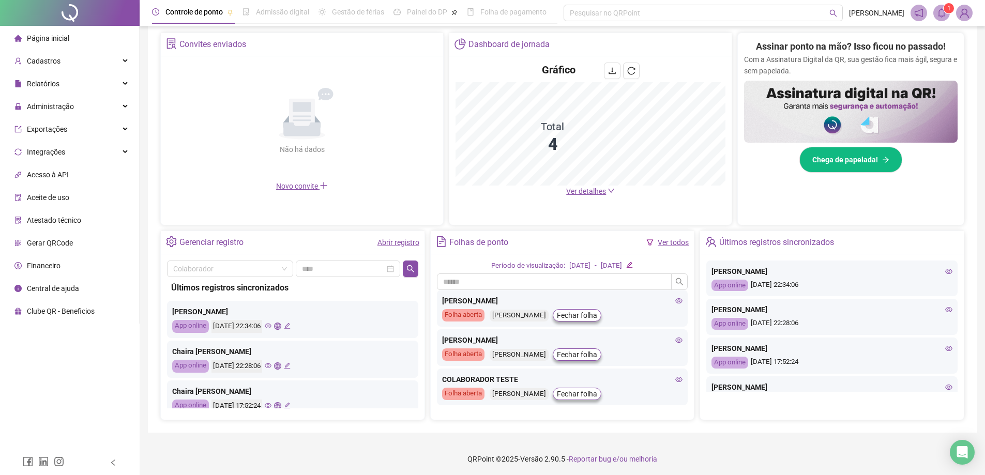
scroll to position [198, 0]
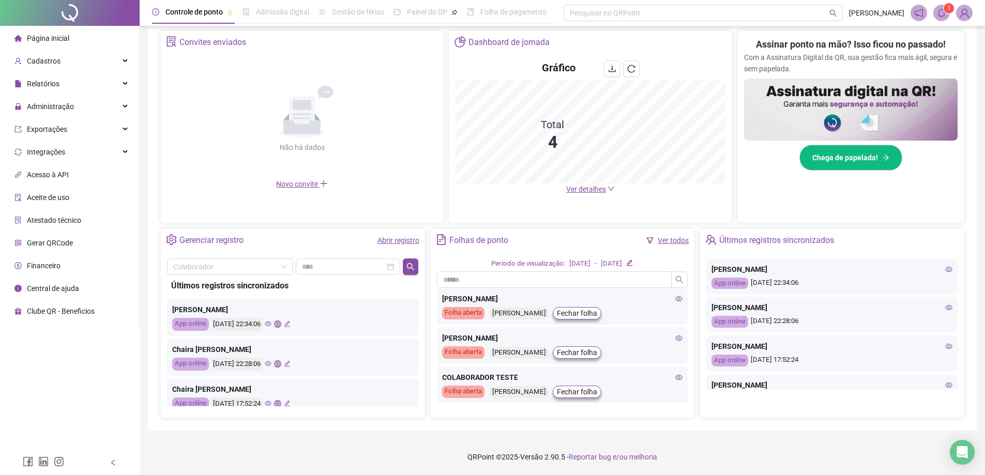
click at [676, 299] on icon "eye" at bounding box center [679, 298] width 7 height 5
click at [271, 323] on icon "eye" at bounding box center [268, 324] width 7 height 5
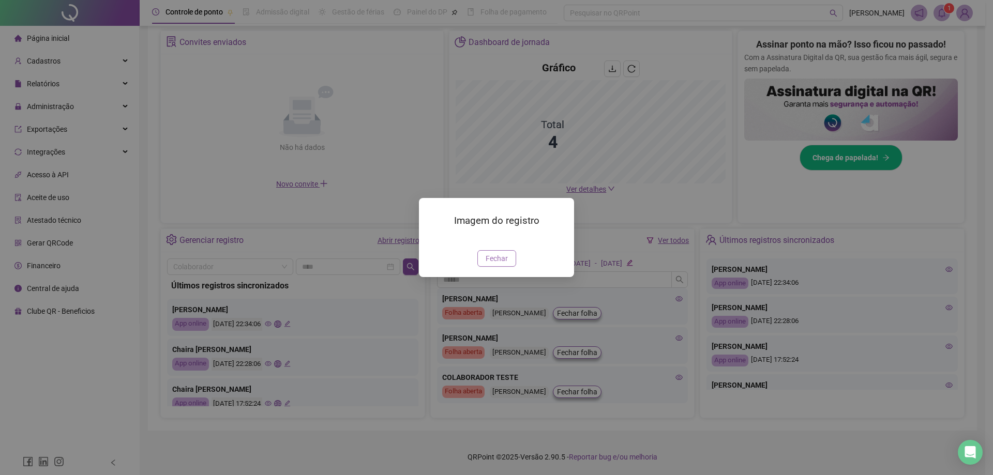
click at [496, 264] on span "Fechar" at bounding box center [496, 258] width 22 height 11
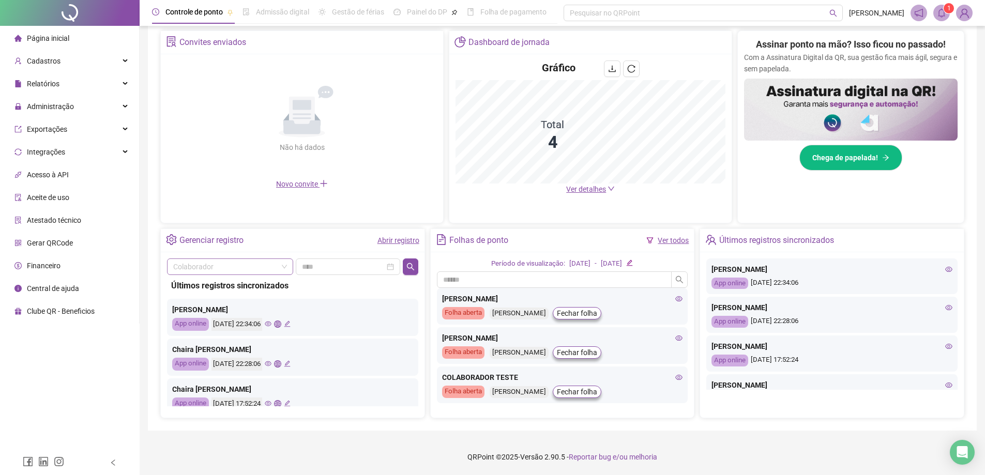
click at [246, 268] on input "search" at bounding box center [225, 267] width 104 height 16
click at [225, 282] on div "[PERSON_NAME]" at bounding box center [230, 287] width 110 height 11
click at [315, 265] on input at bounding box center [343, 266] width 83 height 11
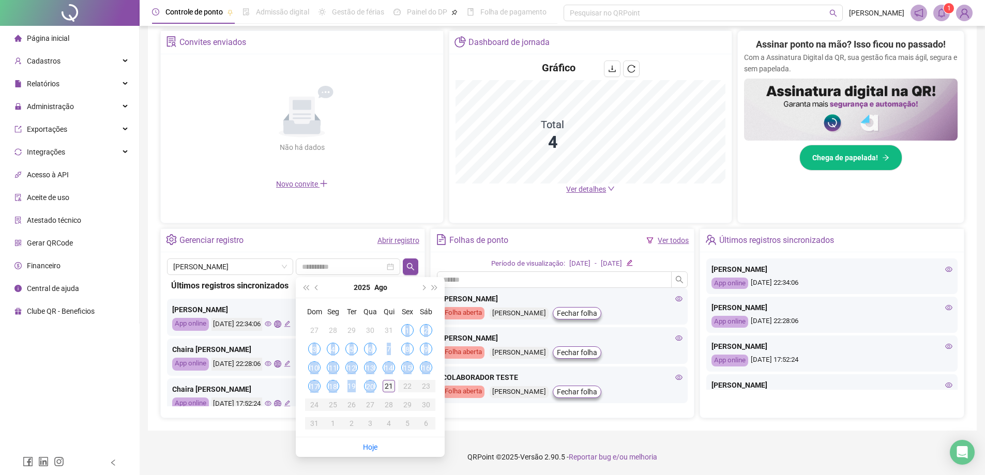
type input "**********"
drag, startPoint x: 406, startPoint y: 328, endPoint x: 399, endPoint y: 388, distance: 60.4
click at [399, 388] on tbody "27 28 29 30 31 1 2 3 4 5 6 7 8 9 10 11 12 13 14 15 16 17 18 19 20 21 22 23 24 2…" at bounding box center [370, 377] width 130 height 112
type input "**********"
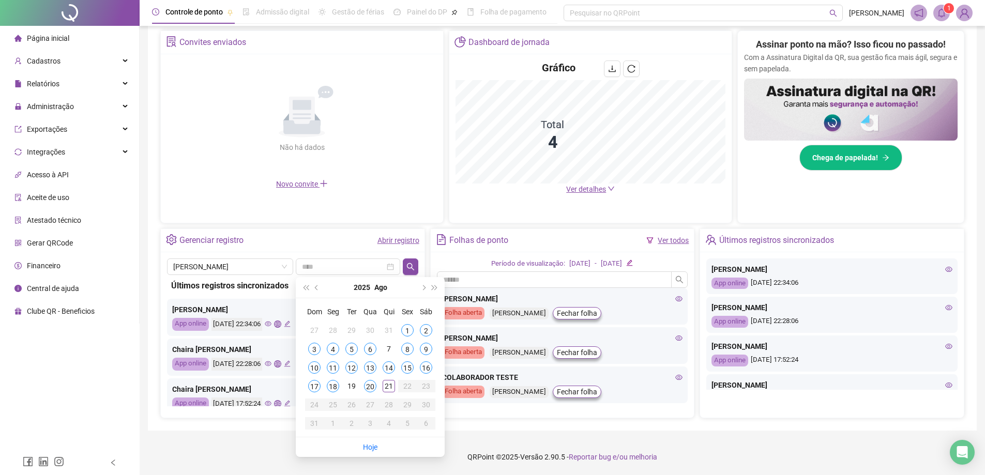
click at [424, 255] on div "Gerenciar registro Abrir registro [PERSON_NAME] Últimos registros sincronizados…" at bounding box center [292, 324] width 265 height 190
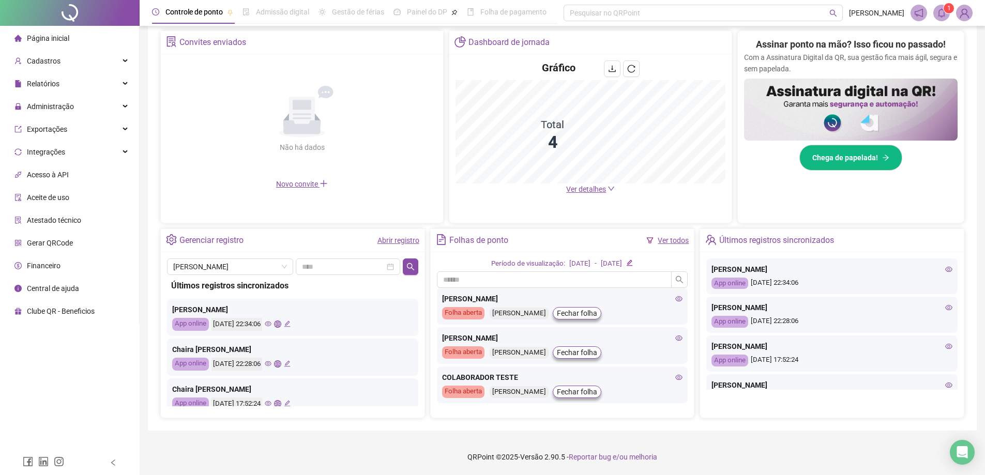
click at [410, 240] on link "Abrir registro" at bounding box center [398, 240] width 42 height 8
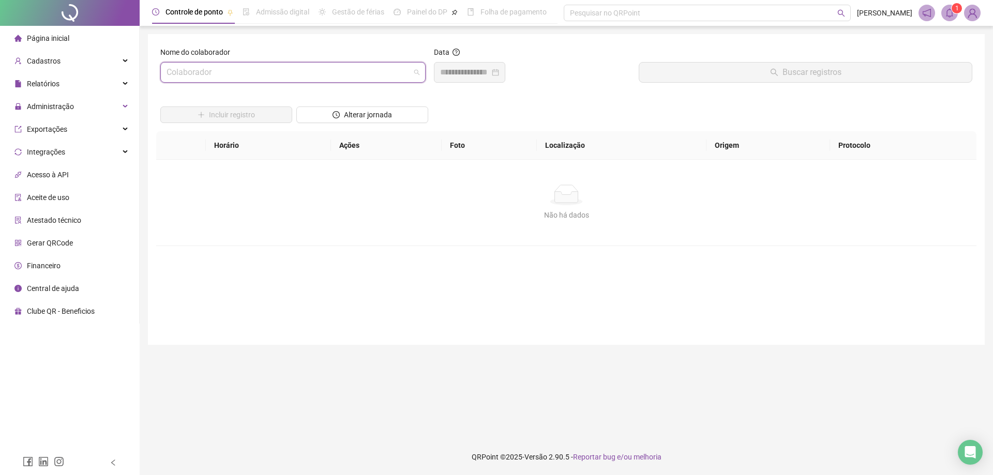
click at [409, 71] on input "search" at bounding box center [288, 73] width 244 height 20
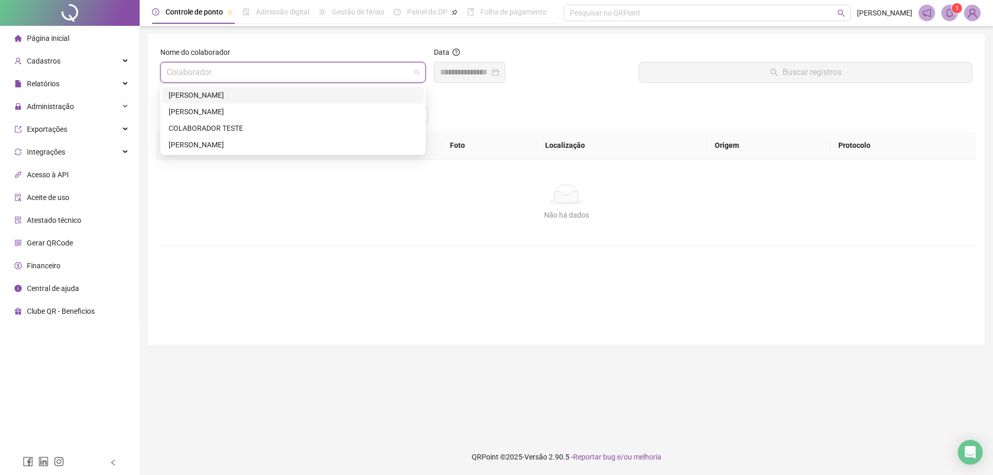
click at [285, 99] on div "[PERSON_NAME]" at bounding box center [293, 94] width 249 height 11
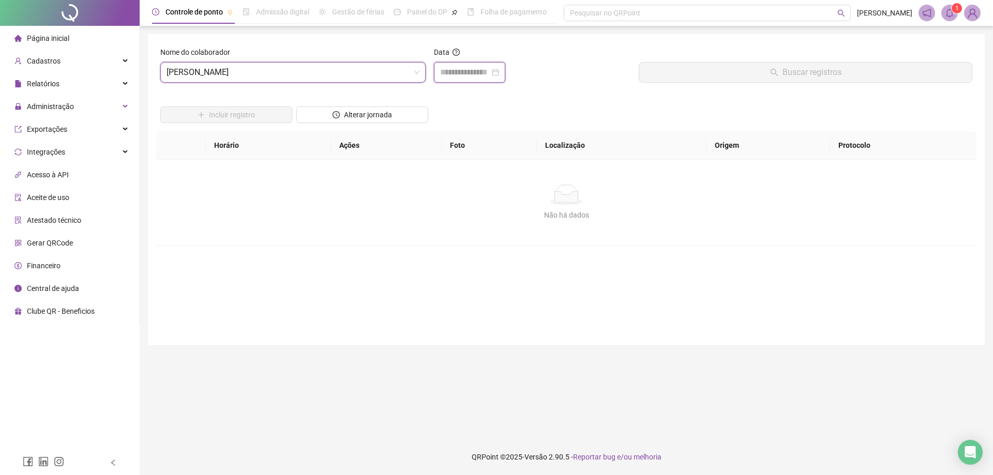
click at [474, 74] on input at bounding box center [465, 72] width 50 height 12
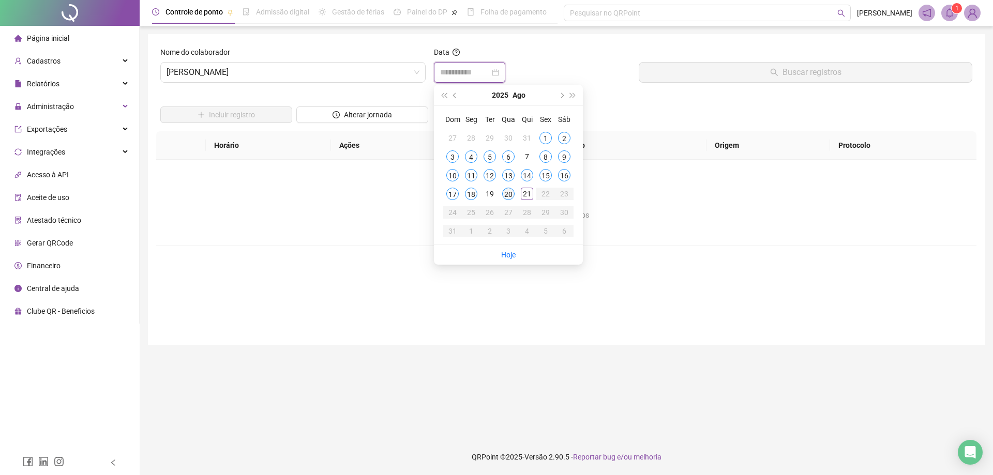
type input "**********"
click at [508, 194] on div "20" at bounding box center [508, 194] width 12 height 12
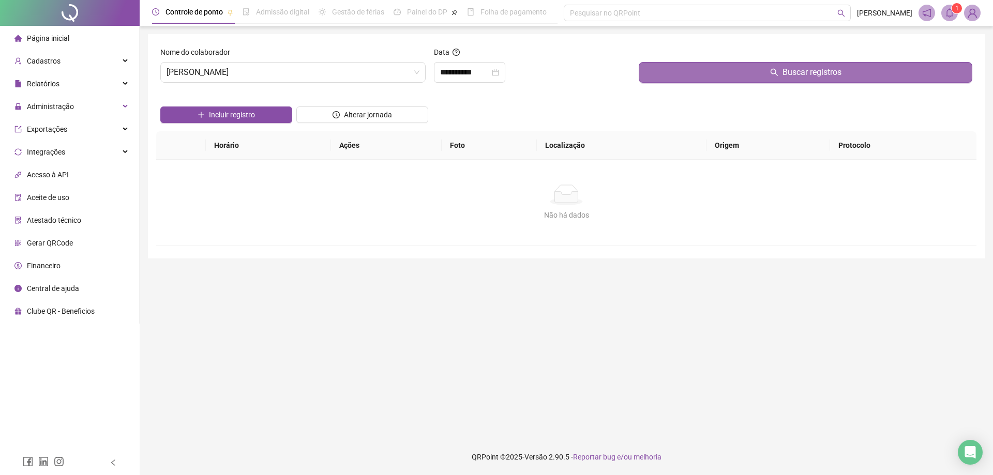
click at [643, 68] on button "Buscar registros" at bounding box center [804, 72] width 333 height 21
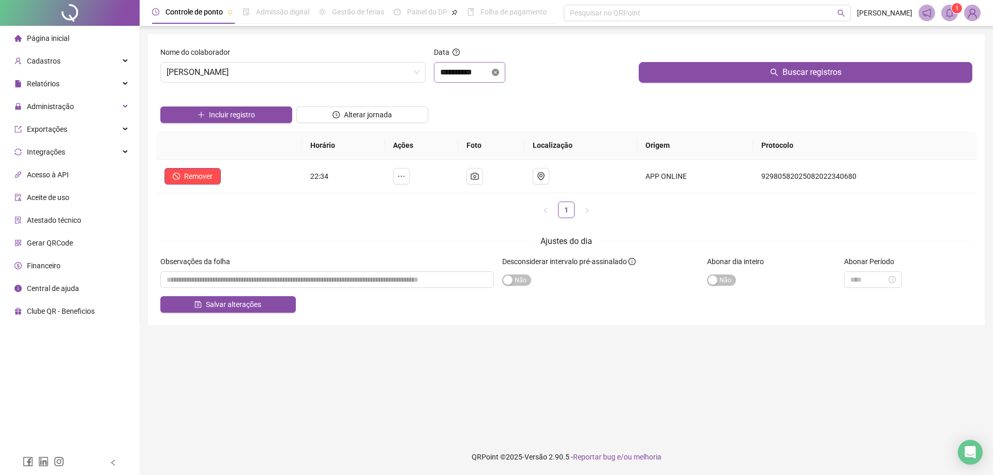
click at [499, 69] on icon "close-circle" at bounding box center [495, 72] width 7 height 7
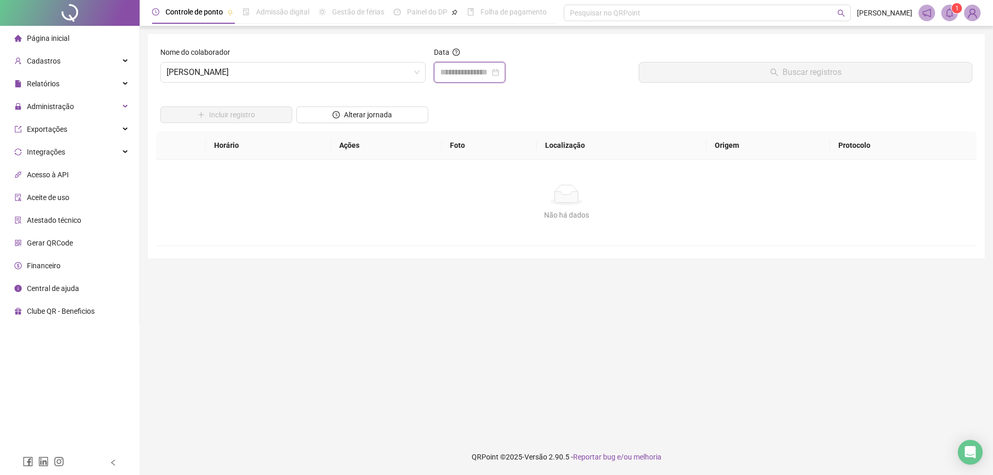
click at [486, 75] on input at bounding box center [465, 72] width 50 height 12
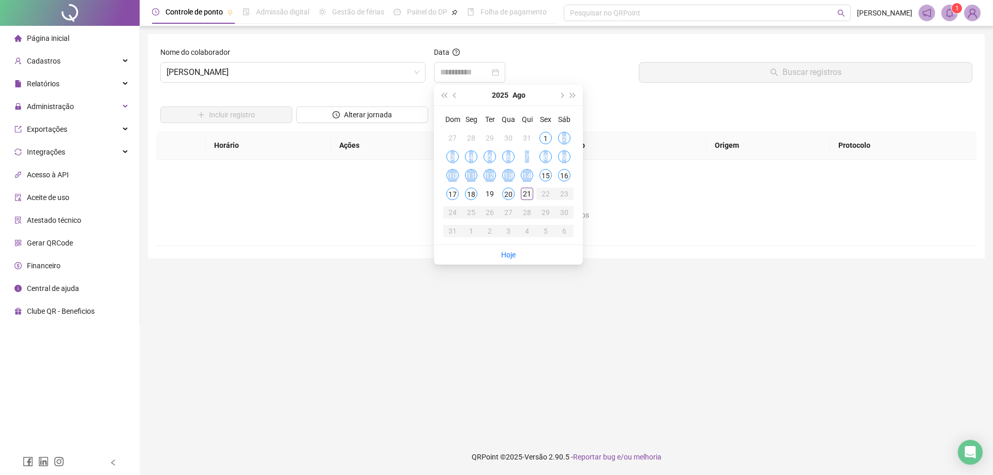
type input "**********"
drag, startPoint x: 546, startPoint y: 134, endPoint x: 511, endPoint y: 197, distance: 72.2
click at [511, 197] on tbody "27 28 29 30 31 1 2 3 4 5 6 7 8 9 10 11 12 13 14 15 16 17 18 19 20 21 22 23 24 2…" at bounding box center [508, 185] width 130 height 112
click at [511, 197] on div "20" at bounding box center [508, 194] width 12 height 12
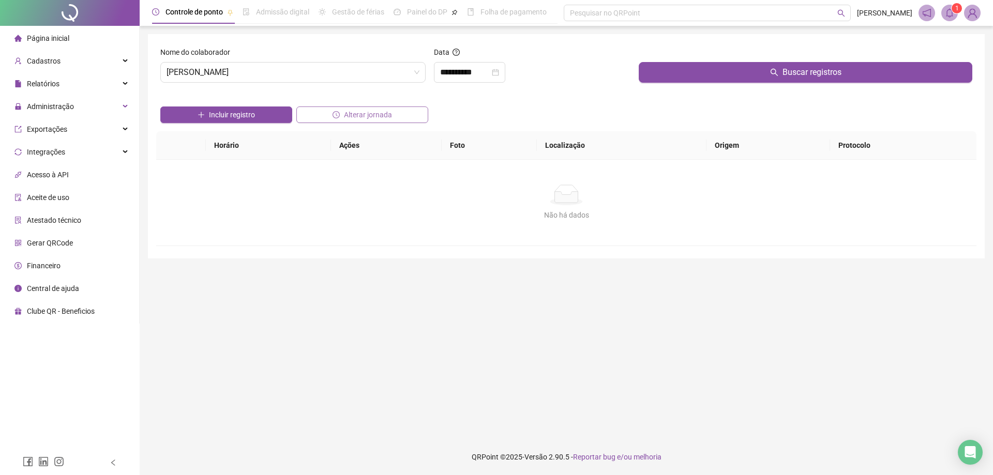
click at [389, 113] on span "Alterar jornada" at bounding box center [368, 114] width 48 height 11
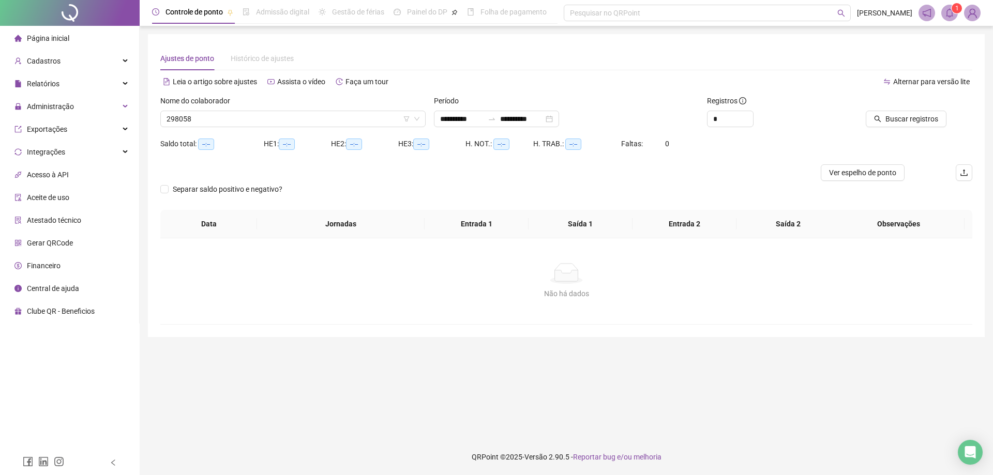
type input "**********"
click at [904, 124] on span "Buscar registros" at bounding box center [911, 118] width 53 height 11
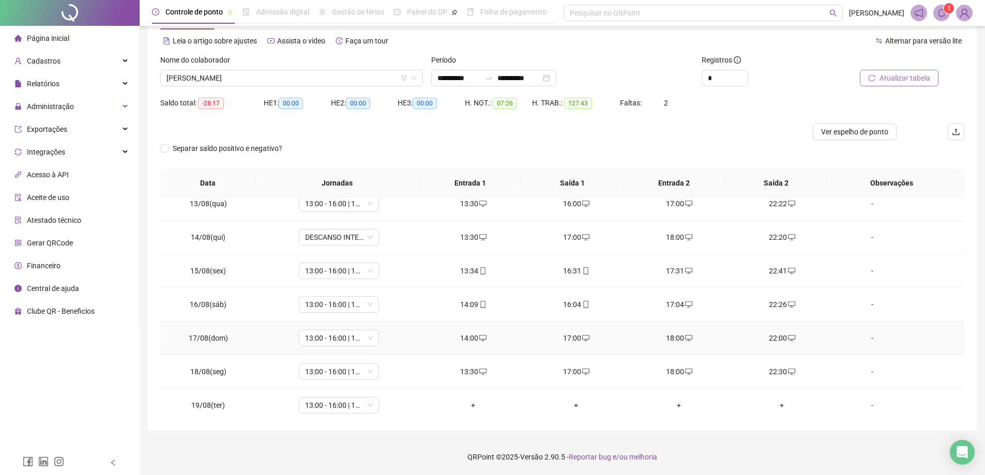
scroll to position [451, 0]
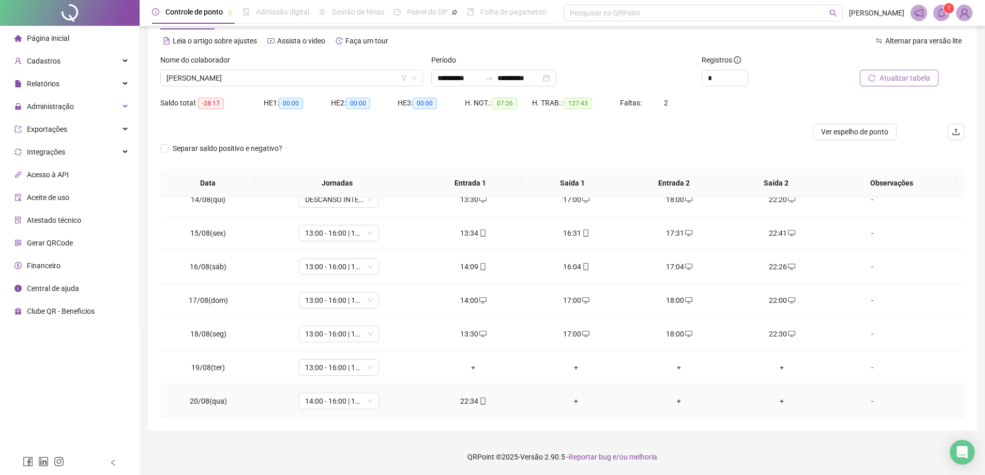
click at [777, 401] on div "+" at bounding box center [782, 400] width 86 height 11
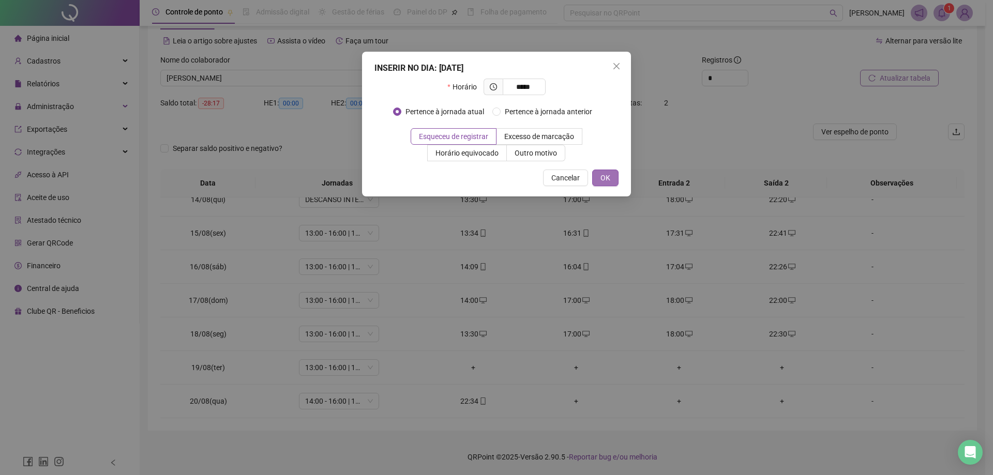
type input "*****"
click at [601, 175] on span "OK" at bounding box center [605, 177] width 10 height 11
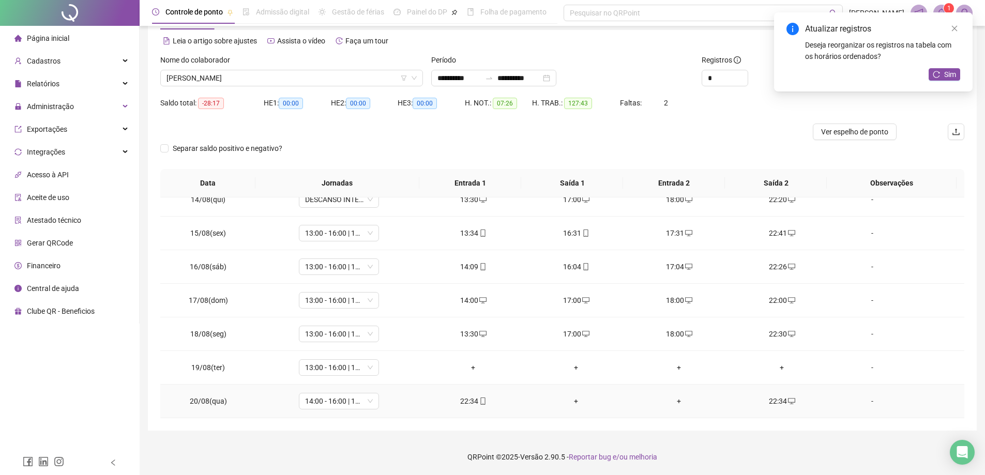
click at [469, 402] on div "22:34" at bounding box center [473, 400] width 86 height 11
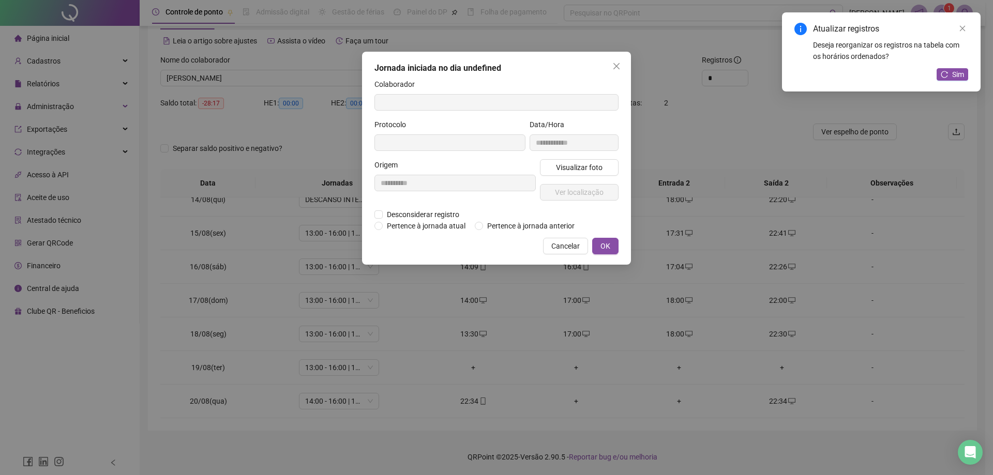
type input "**********"
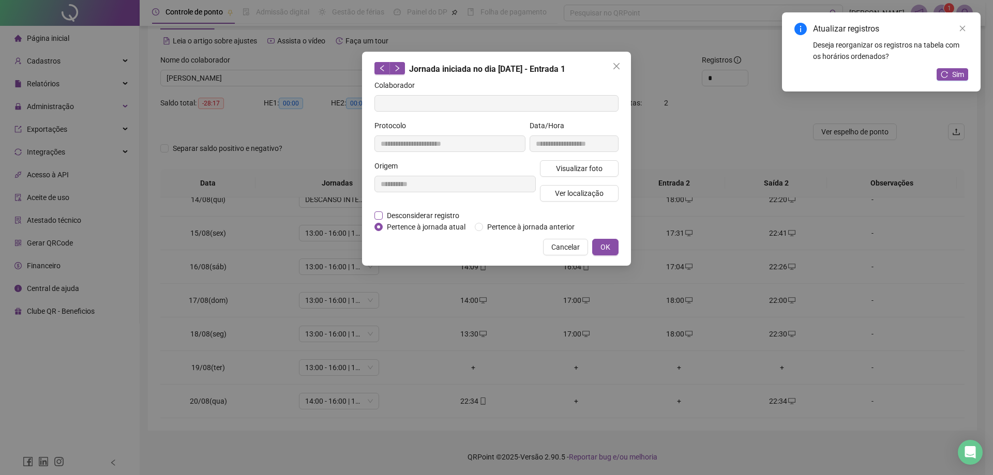
click at [435, 212] on span "Desconsiderar registro" at bounding box center [423, 215] width 81 height 11
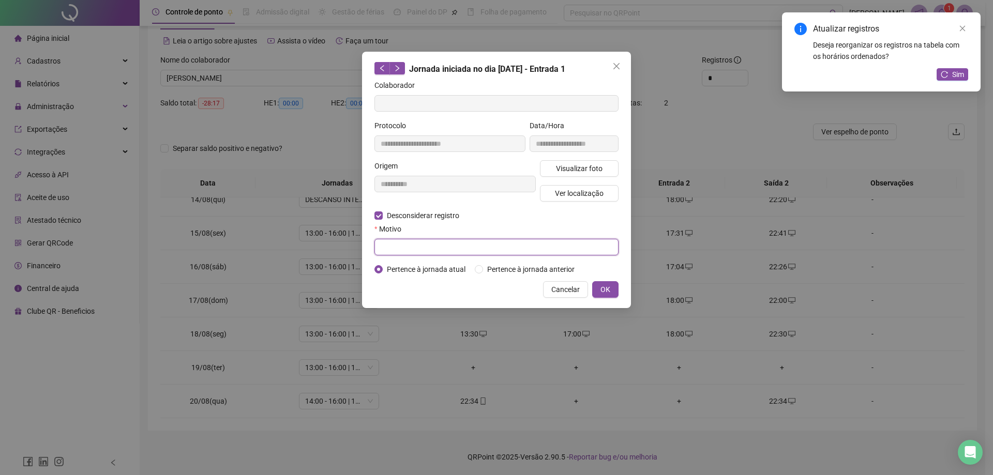
click at [479, 247] on input "text" at bounding box center [496, 247] width 244 height 17
type input "**********"
click at [615, 287] on button "OK" at bounding box center [605, 289] width 26 height 17
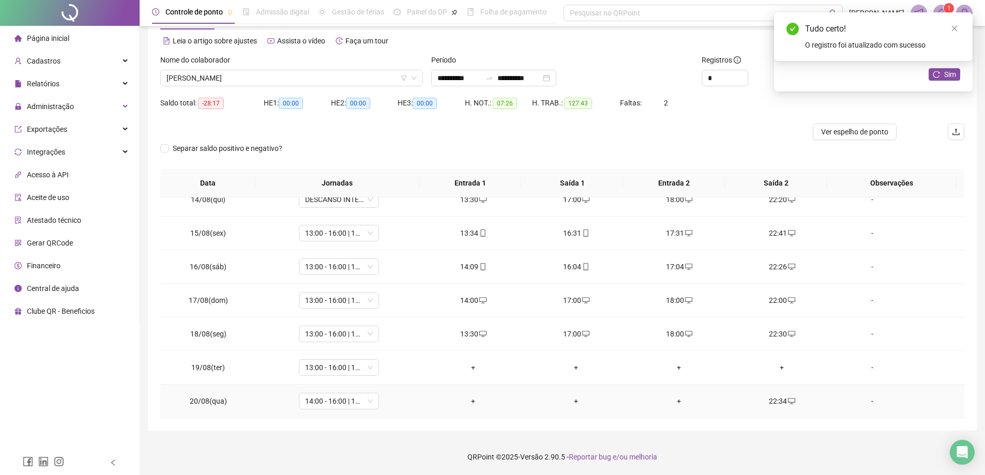
click at [468, 402] on div "+" at bounding box center [473, 400] width 86 height 11
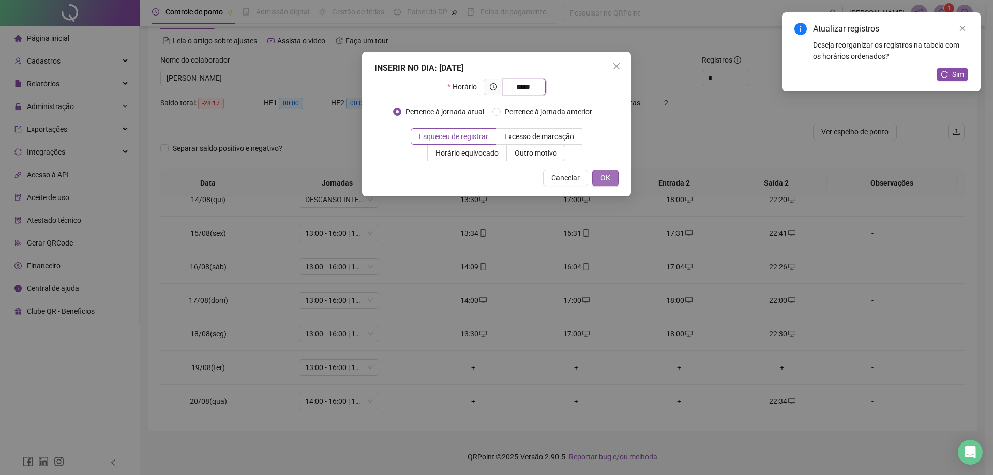
type input "*****"
click at [602, 179] on span "OK" at bounding box center [605, 177] width 10 height 11
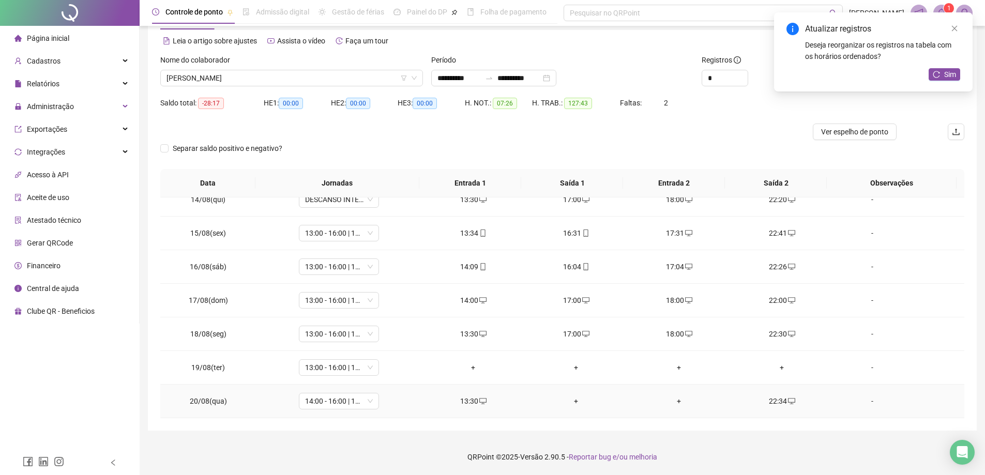
click at [571, 402] on div "+" at bounding box center [576, 400] width 86 height 11
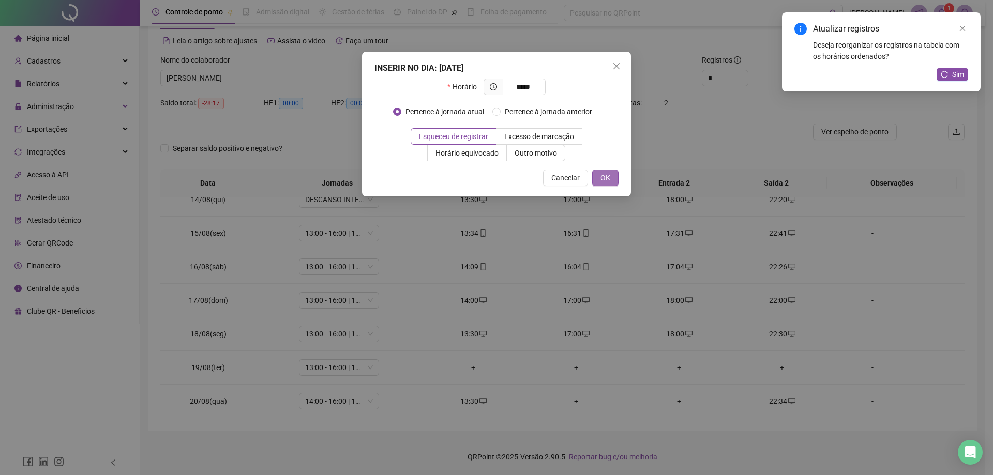
type input "*****"
click at [602, 177] on span "OK" at bounding box center [605, 177] width 10 height 11
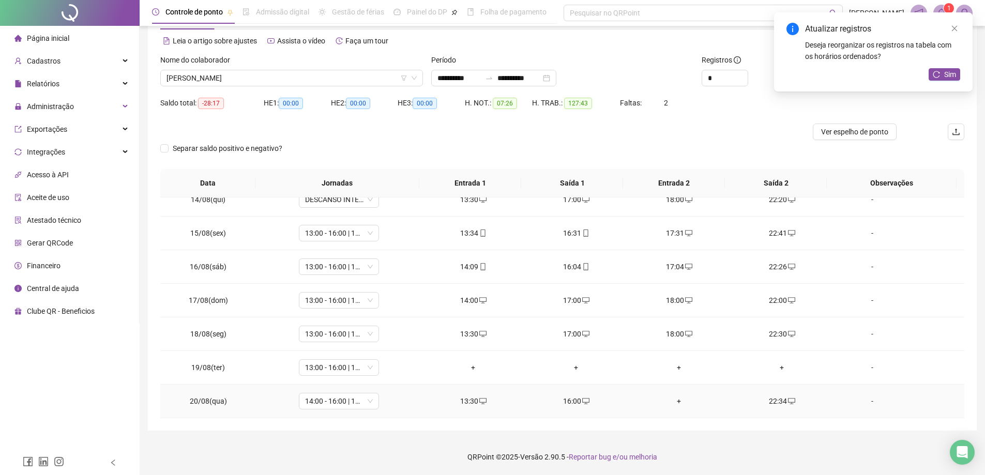
click at [676, 398] on div "+" at bounding box center [679, 400] width 86 height 11
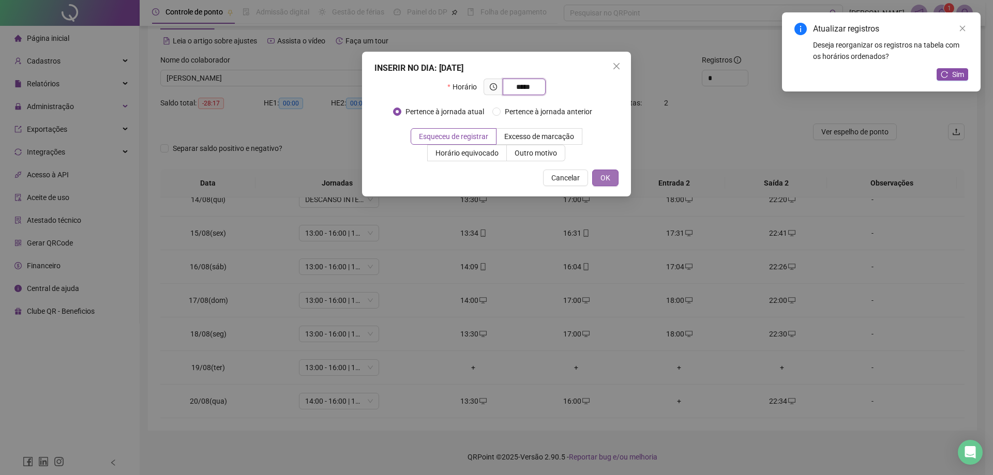
type input "*****"
click at [607, 177] on span "OK" at bounding box center [605, 177] width 10 height 11
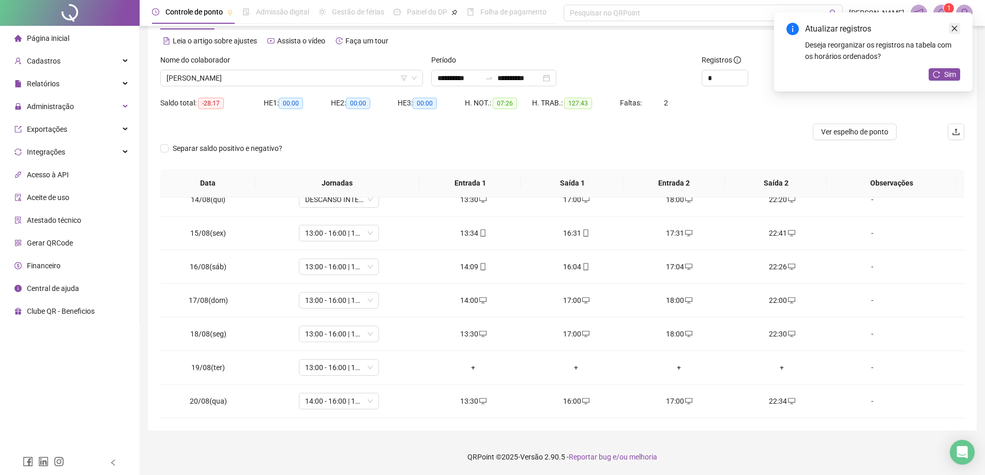
click at [953, 29] on icon "close" at bounding box center [954, 28] width 7 height 7
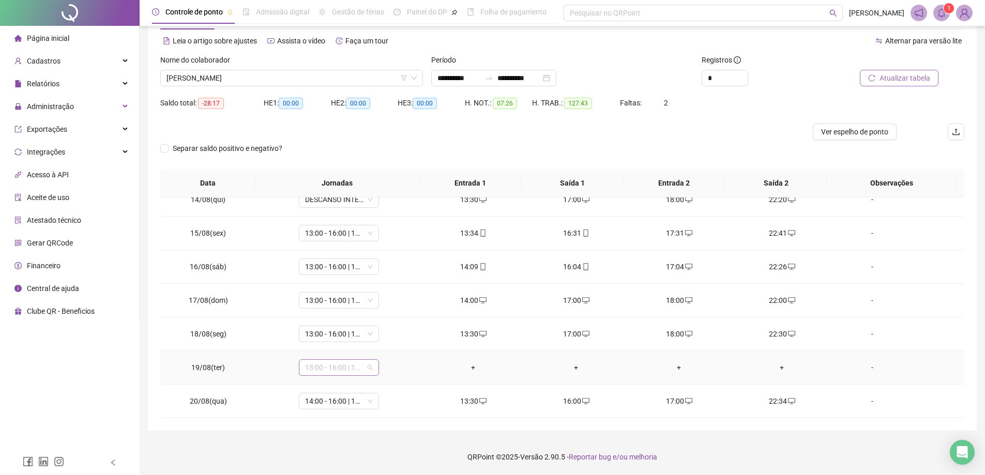
click at [368, 369] on span "13:00 - 16:00 | 17:00 - 22:00" at bounding box center [339, 368] width 68 height 16
click at [379, 313] on div "Folga compensatória" at bounding box center [355, 312] width 87 height 11
click at [380, 339] on span "Sim" at bounding box center [386, 340] width 12 height 11
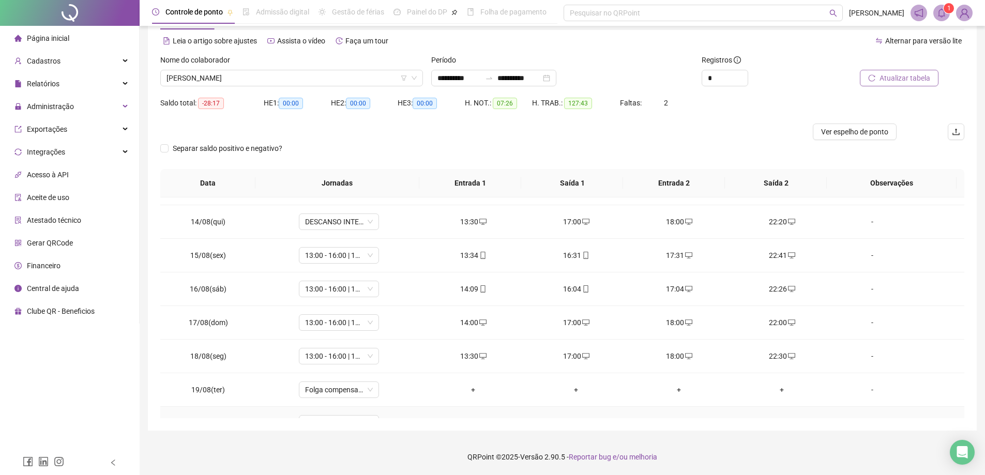
scroll to position [451, 0]
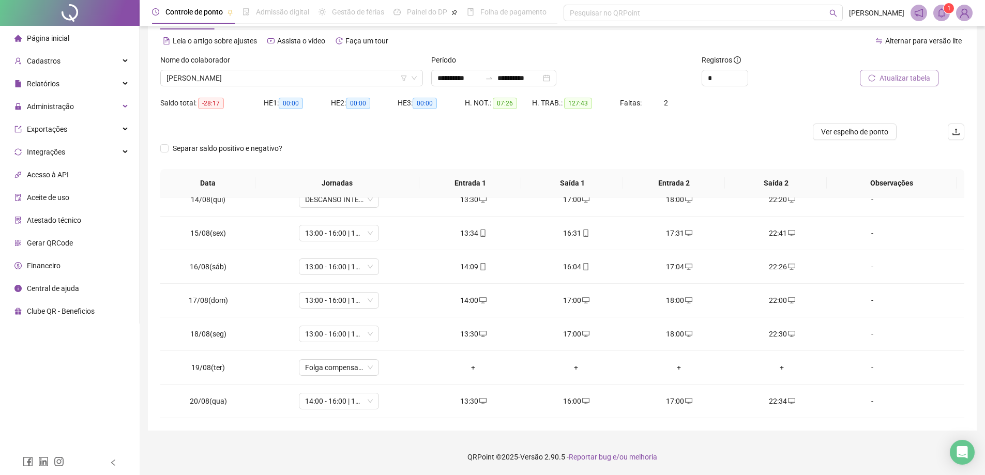
click at [742, 102] on div "Saldo total: -28:17 HE 1: 00:00 HE 2: 00:00 HE 3: 00:00 H. NOT.: 07:26 H. TRAB.…" at bounding box center [562, 109] width 804 height 29
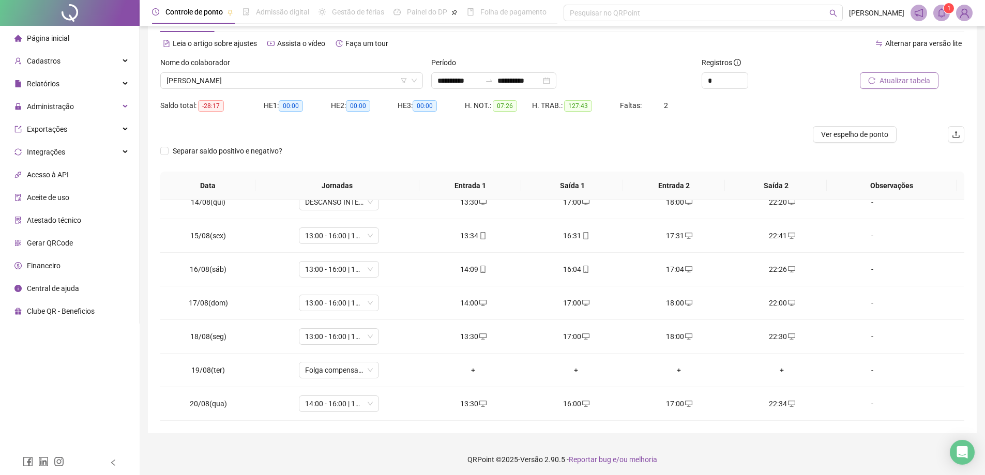
scroll to position [0, 0]
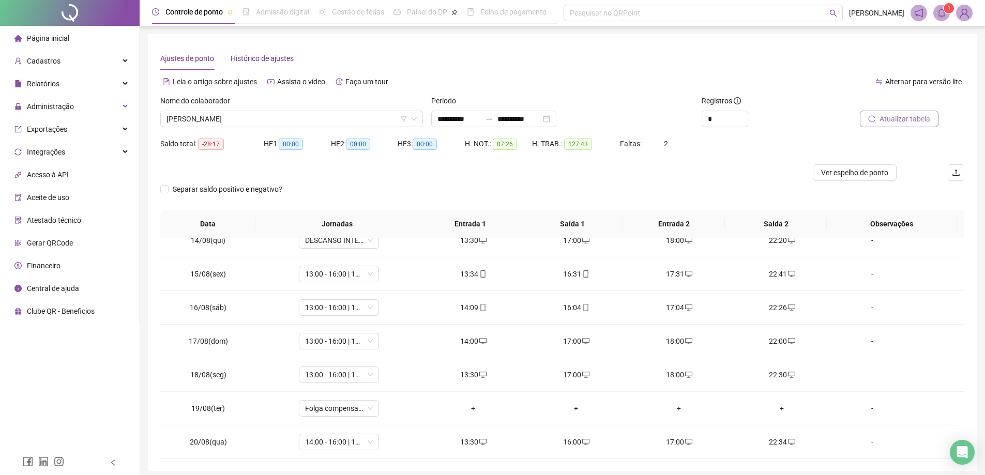
click at [276, 61] on span "Histórico de ajustes" at bounding box center [262, 58] width 63 height 8
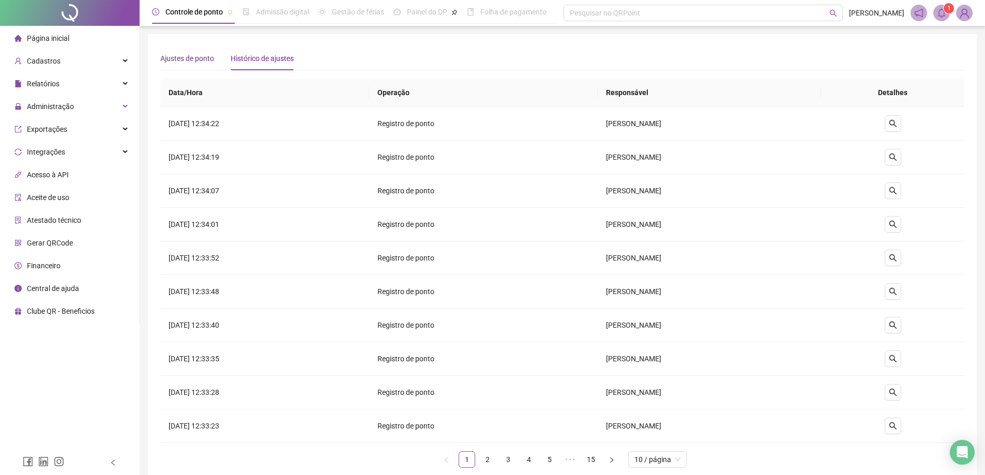
click at [201, 61] on span "Ajustes de ponto" at bounding box center [187, 58] width 54 height 8
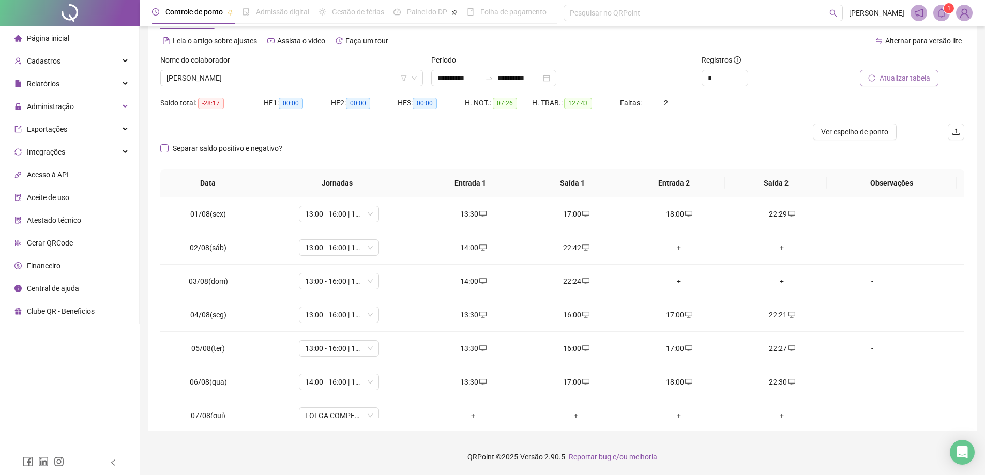
click at [186, 149] on span "Separar saldo positivo e negativo?" at bounding box center [228, 148] width 118 height 11
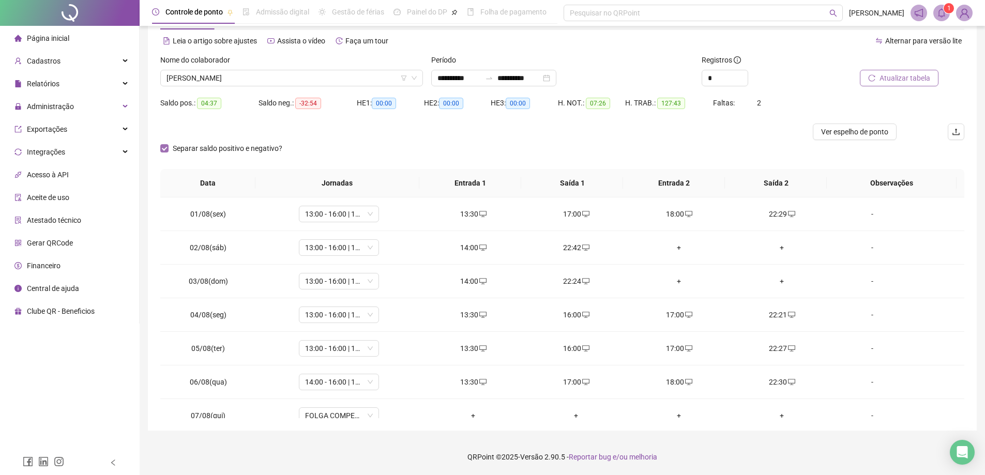
click at [186, 149] on span "Separar saldo positivo e negativo?" at bounding box center [228, 148] width 118 height 11
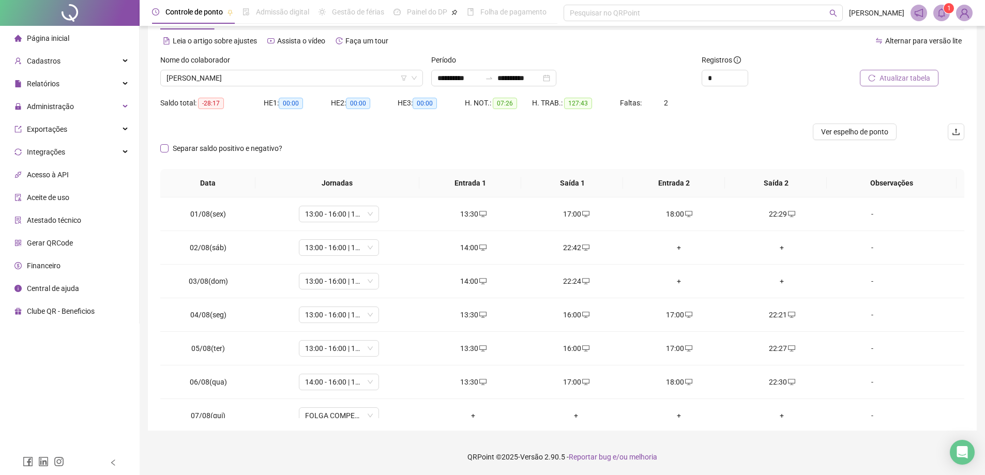
click at [240, 145] on span "Separar saldo positivo e negativo?" at bounding box center [228, 148] width 118 height 11
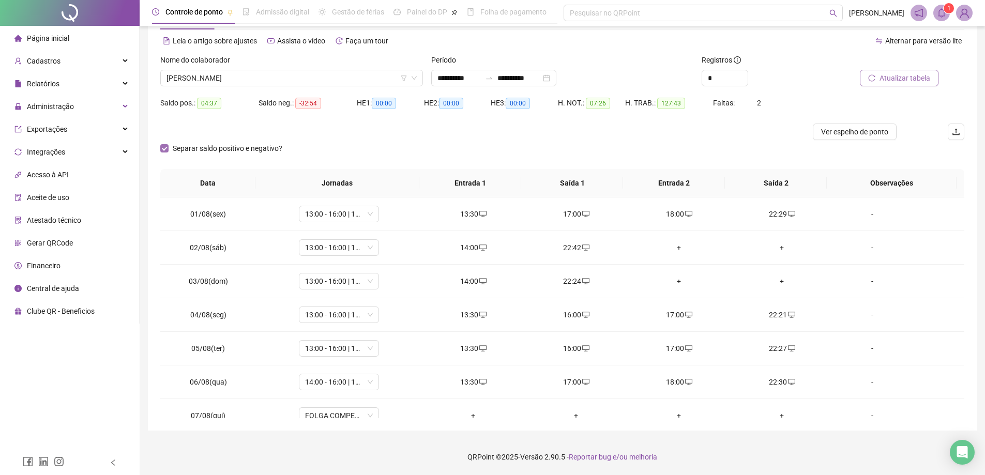
click at [240, 145] on span "Separar saldo positivo e negativo?" at bounding box center [228, 148] width 118 height 11
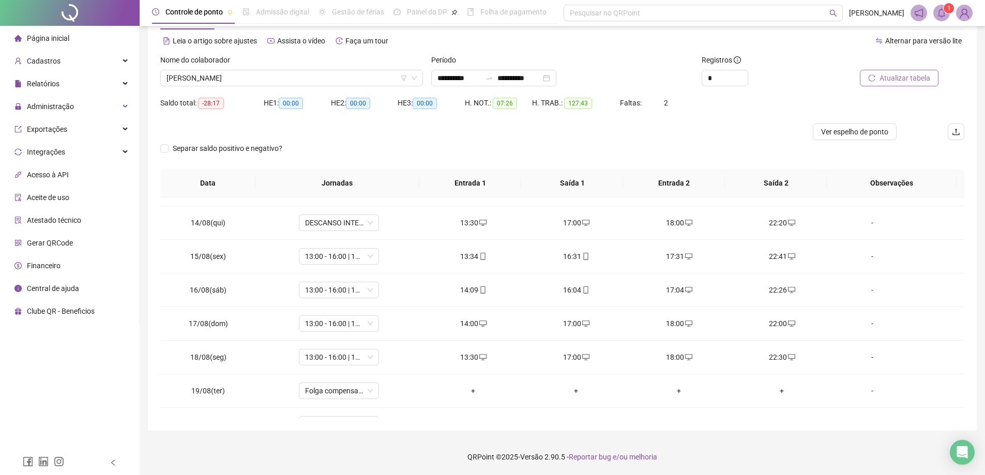
scroll to position [451, 0]
